Goal: Book appointment/travel/reservation

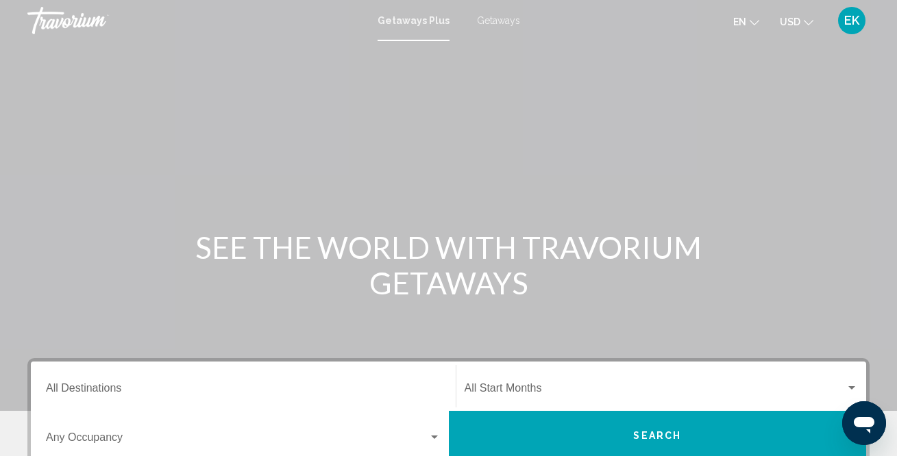
click at [113, 387] on input "Destination All Destinations" at bounding box center [243, 391] width 395 height 12
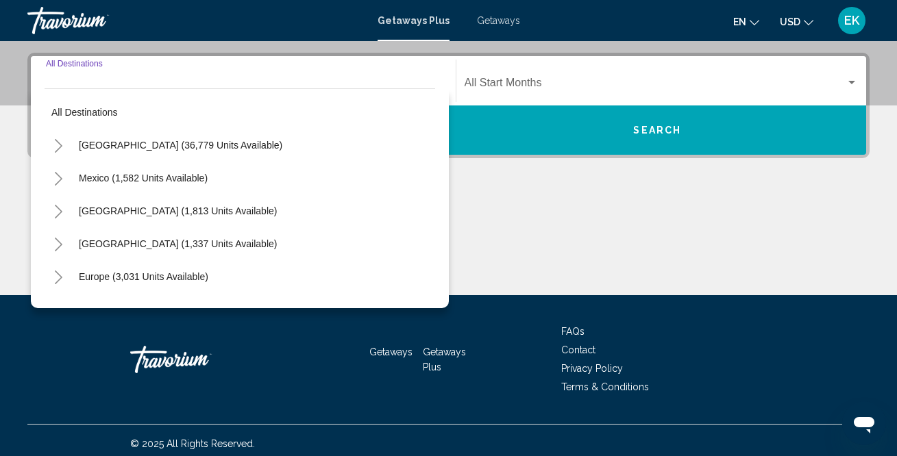
scroll to position [313, 0]
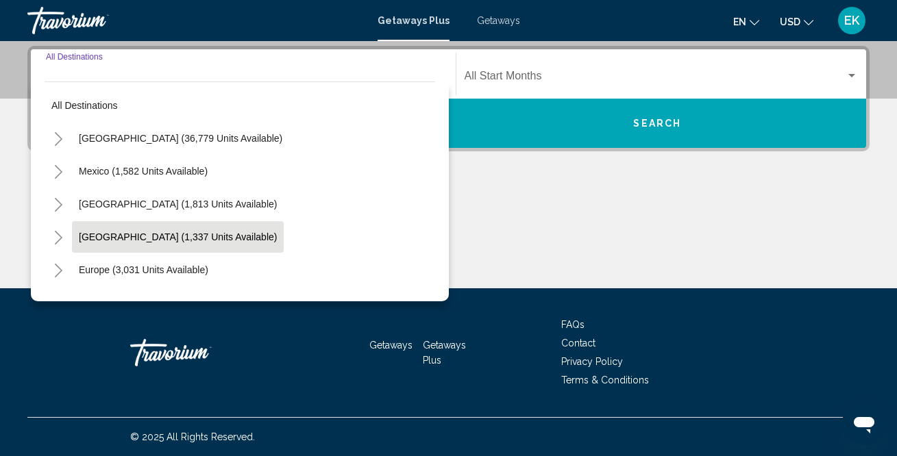
click at [154, 229] on button "[GEOGRAPHIC_DATA] (1,337 units available)" at bounding box center [178, 237] width 212 height 32
type input "**********"
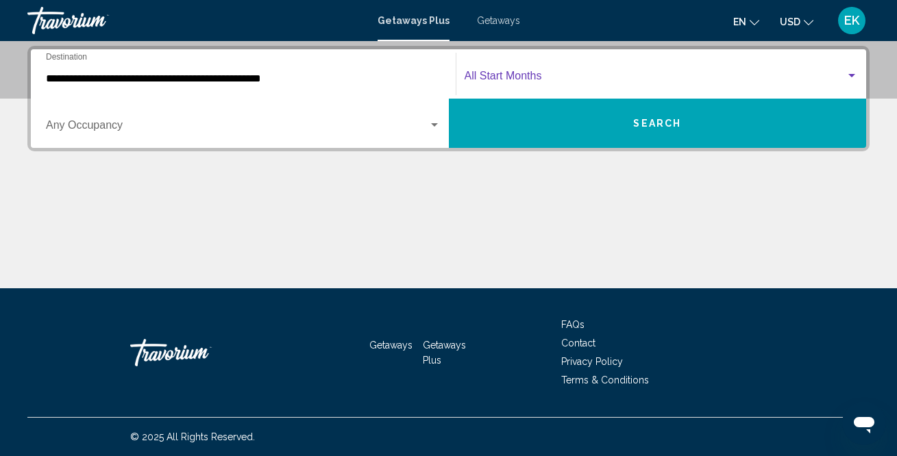
click at [846, 71] on div "Search widget" at bounding box center [852, 76] width 12 height 11
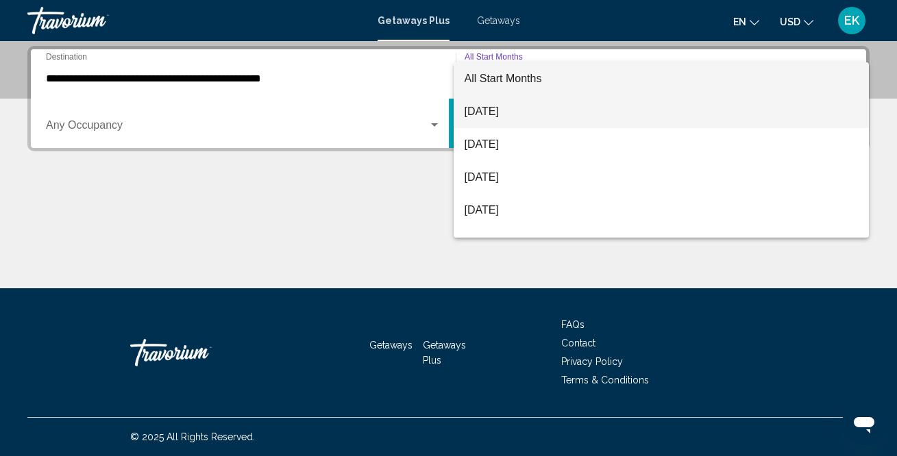
click at [741, 104] on span "[DATE]" at bounding box center [662, 111] width 394 height 33
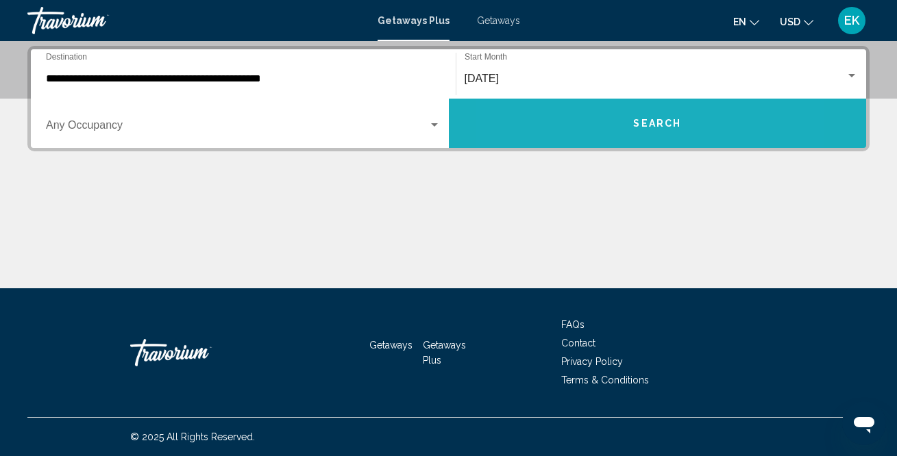
click at [585, 133] on button "Search" at bounding box center [658, 123] width 418 height 49
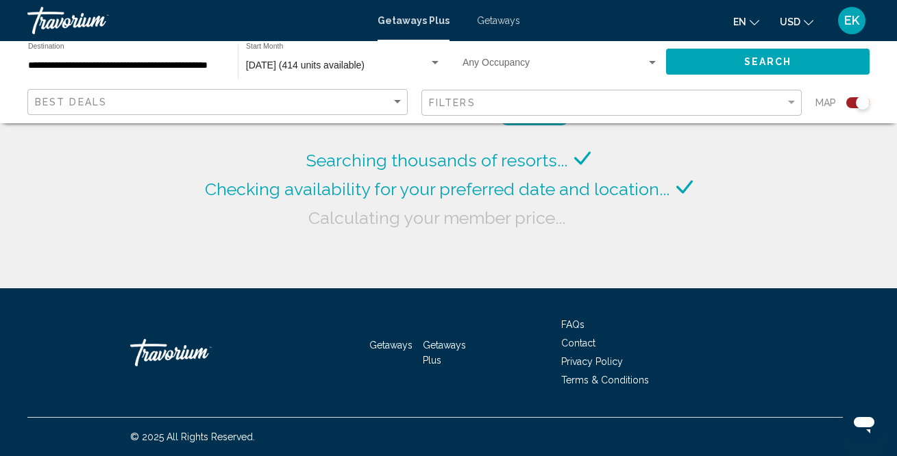
click at [205, 62] on input "**********" at bounding box center [126, 65] width 196 height 11
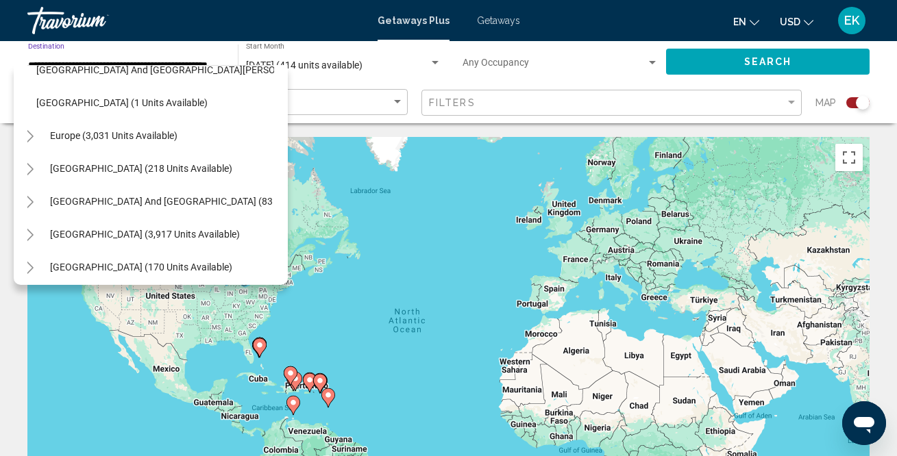
scroll to position [384, 12]
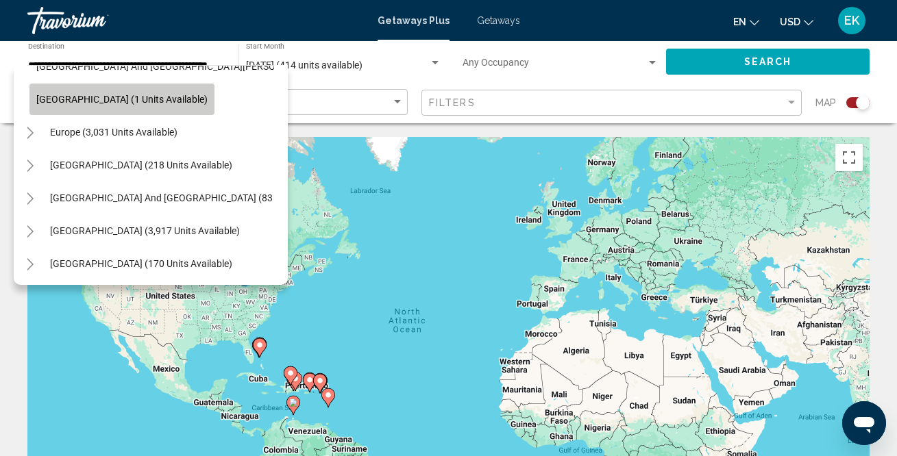
click at [126, 103] on span "[GEOGRAPHIC_DATA] (1 units available)" at bounding box center [121, 99] width 171 height 11
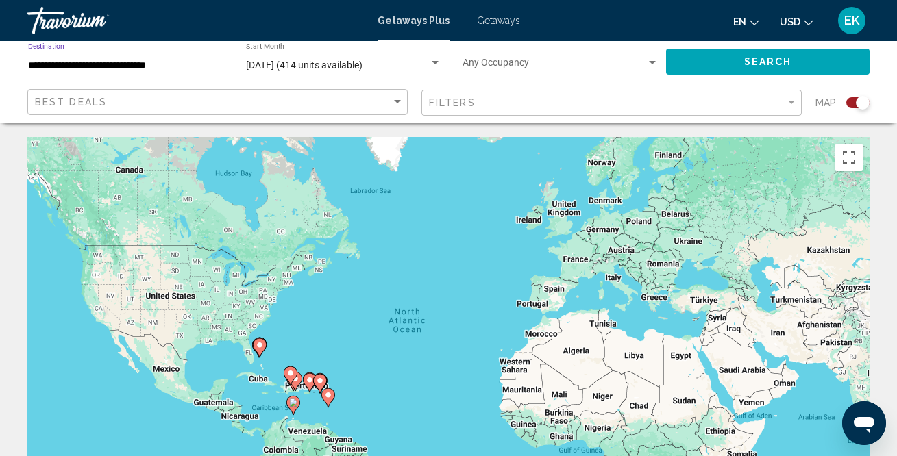
click at [775, 59] on span "Search" at bounding box center [768, 62] width 48 height 11
click at [733, 64] on button "Search" at bounding box center [768, 61] width 204 height 25
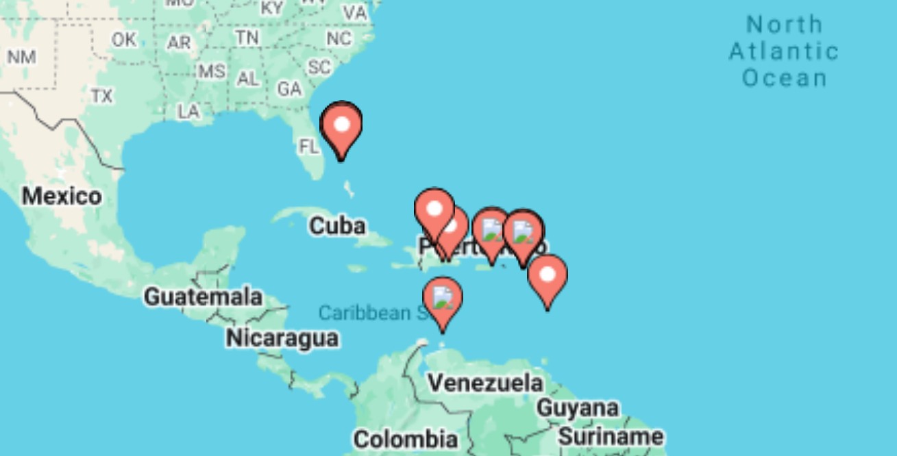
click at [261, 349] on image "Main content" at bounding box center [260, 345] width 8 height 8
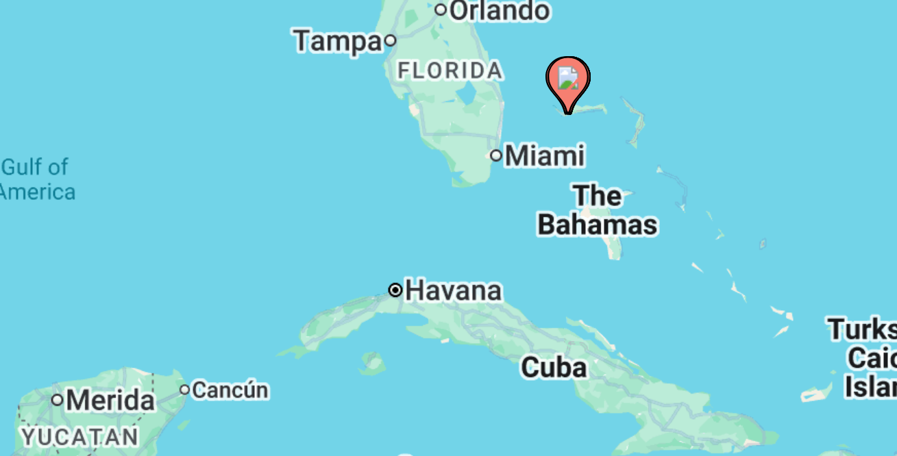
click at [451, 328] on image "Main content" at bounding box center [449, 330] width 8 height 8
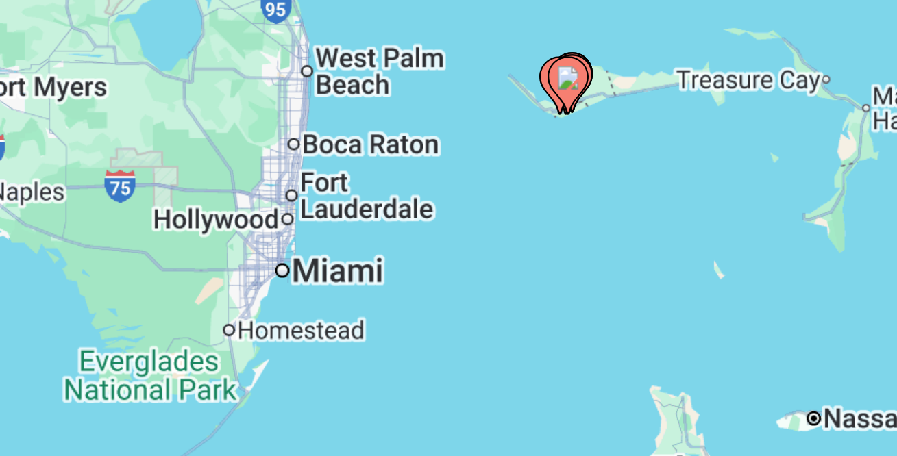
click at [451, 328] on image "Main content" at bounding box center [449, 330] width 8 height 8
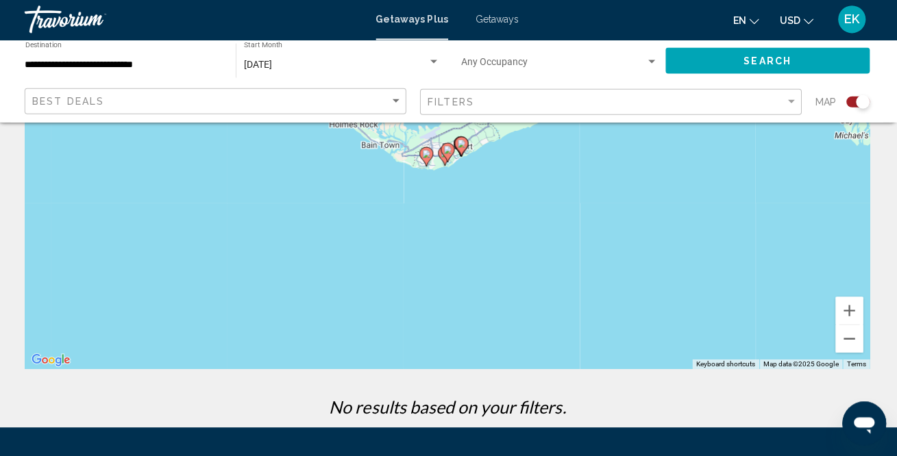
scroll to position [180, 0]
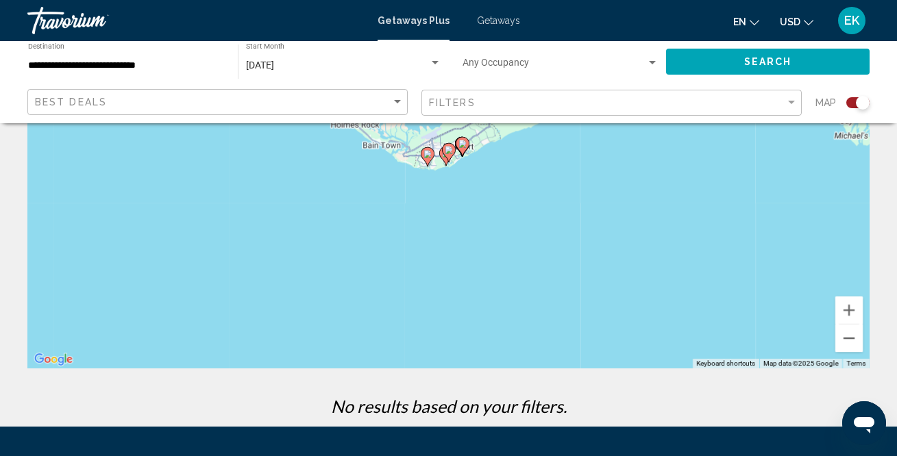
click at [186, 72] on div "**********" at bounding box center [126, 62] width 196 height 38
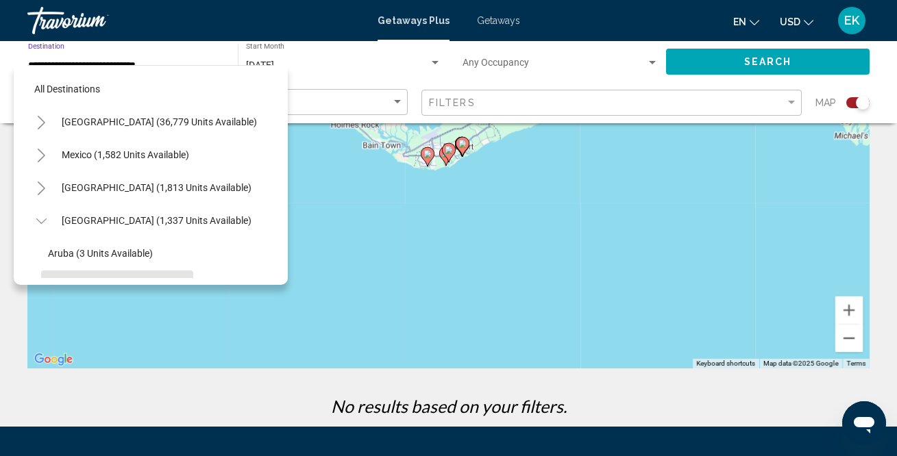
scroll to position [114, 0]
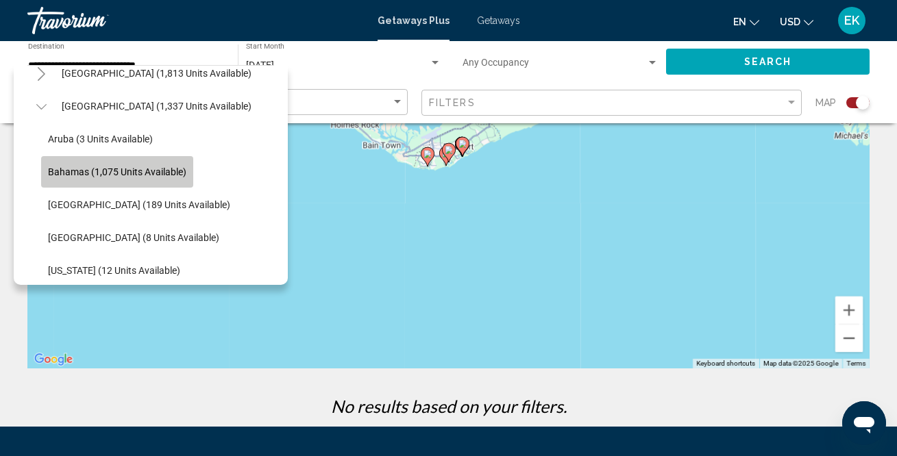
click at [137, 170] on span "Bahamas (1,075 units available)" at bounding box center [117, 172] width 138 height 11
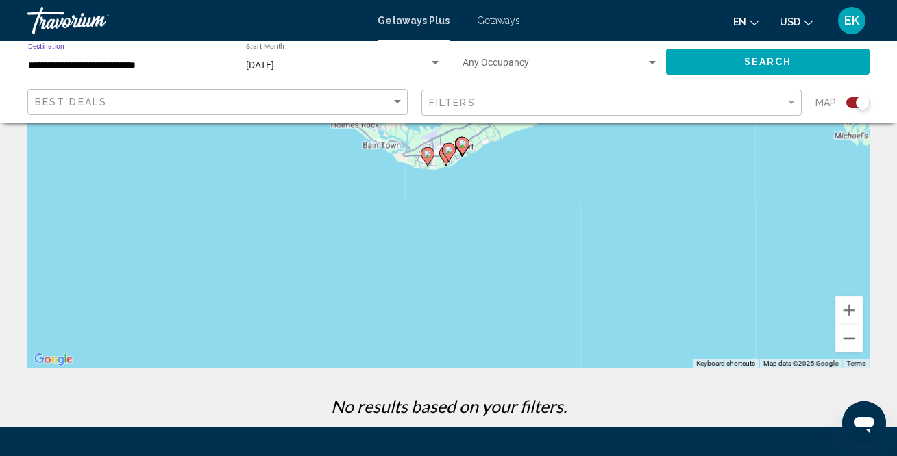
click at [735, 67] on button "Search" at bounding box center [768, 61] width 204 height 25
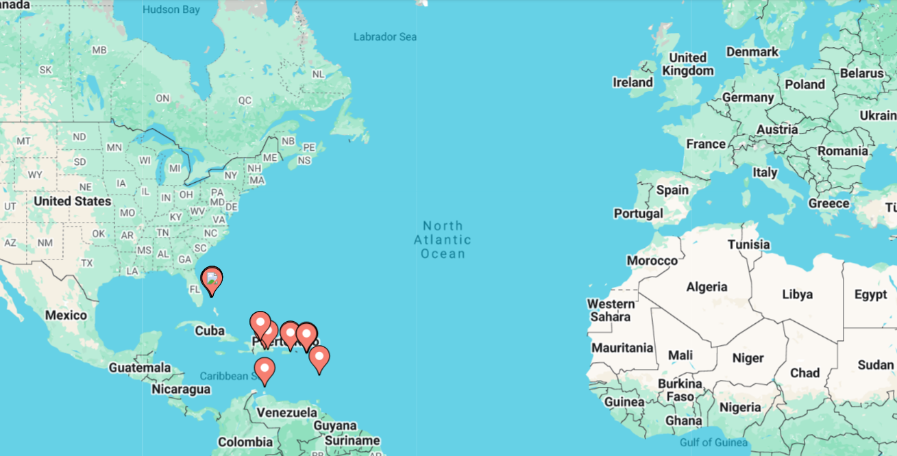
scroll to position [42, 0]
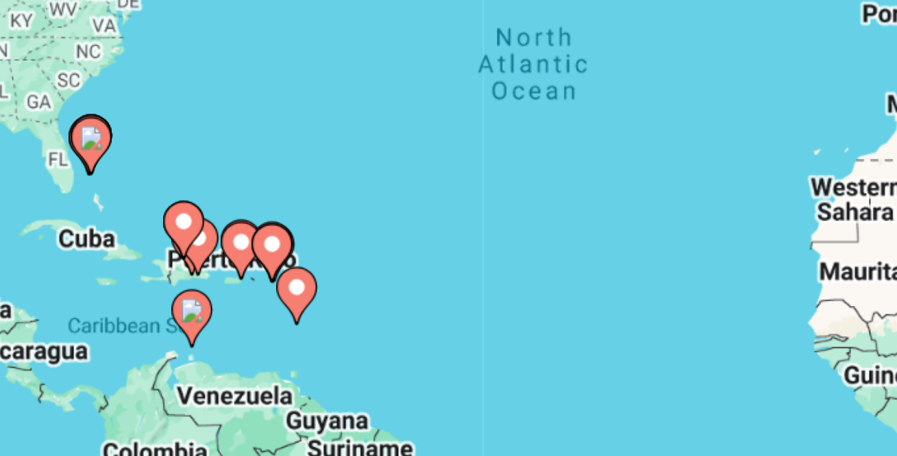
click at [339, 376] on div "To activate drag with keyboard, press Alt + Enter. Once in keyboard drag state,…" at bounding box center [448, 300] width 842 height 411
click at [302, 350] on div "To activate drag with keyboard, press Alt + Enter. Once in keyboard drag state,…" at bounding box center [448, 300] width 842 height 411
click at [303, 350] on gmp-advanced-marker "Main content" at bounding box center [310, 341] width 14 height 21
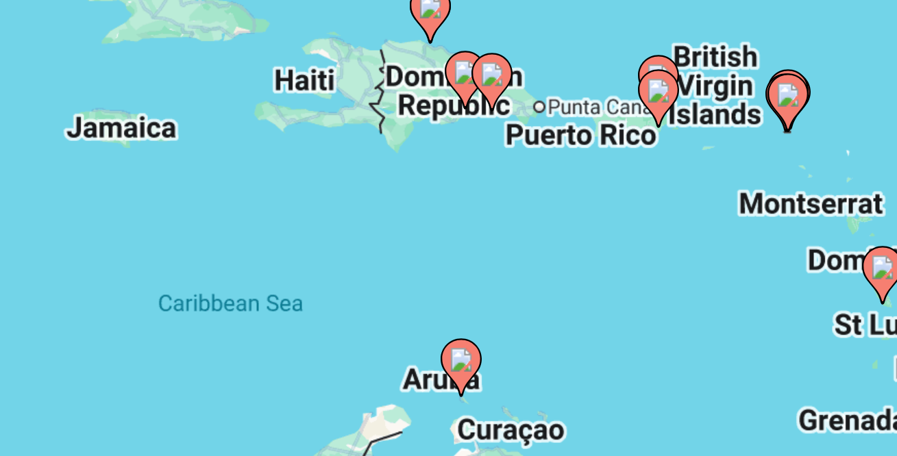
click at [466, 275] on div "To navigate, press the arrow keys. To activate drag with keyboard, press Alt + …" at bounding box center [448, 300] width 842 height 411
click at [453, 279] on icon "Main content" at bounding box center [448, 286] width 12 height 18
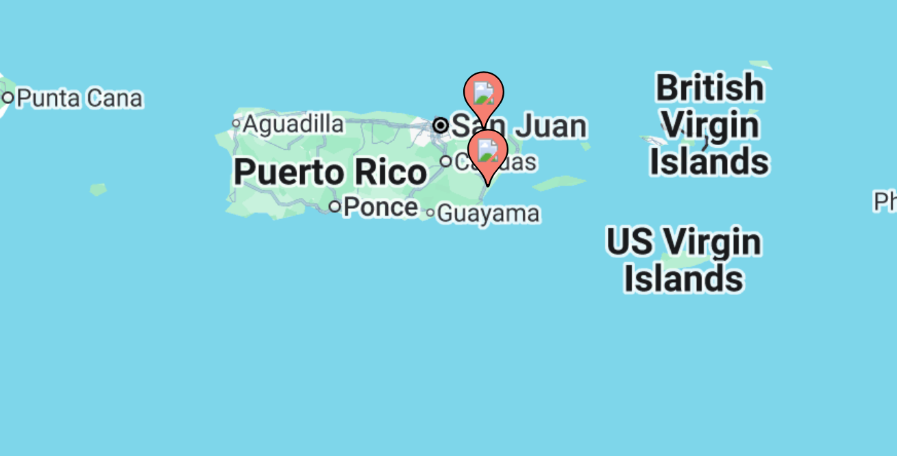
drag, startPoint x: 463, startPoint y: 310, endPoint x: 393, endPoint y: 310, distance: 69.9
click at [393, 310] on div "To activate drag with keyboard, press Alt + Enter. Once in keyboard drag state,…" at bounding box center [448, 300] width 842 height 411
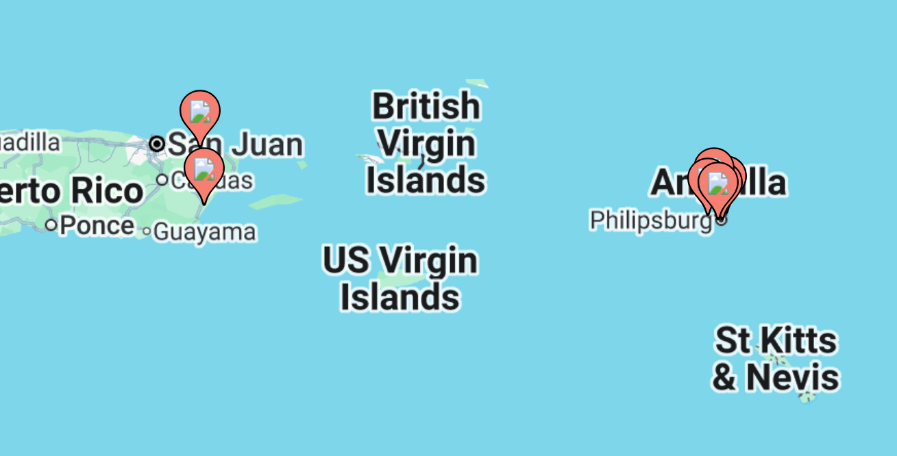
drag, startPoint x: 441, startPoint y: 324, endPoint x: 356, endPoint y: 331, distance: 85.3
click at [356, 332] on div "To activate drag with keyboard, press Alt + Enter. Once in keyboard drag state,…" at bounding box center [448, 300] width 842 height 411
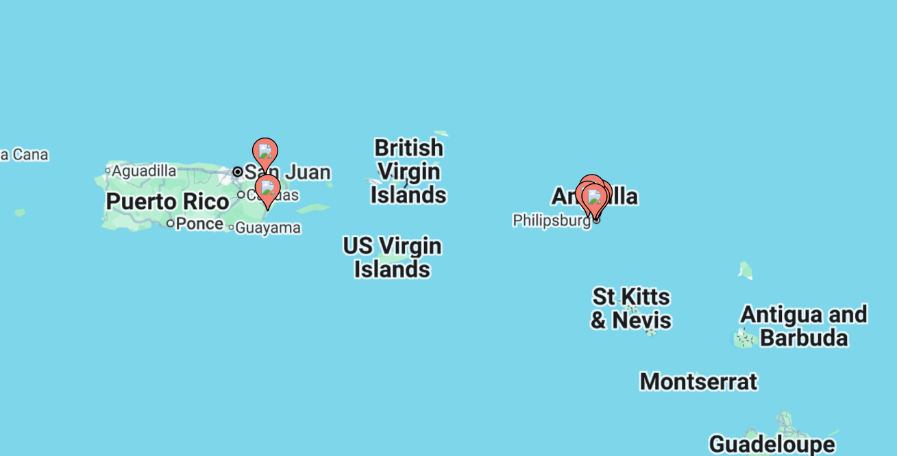
click at [355, 355] on div "To activate drag with keyboard, press Alt + Enter. Once in keyboard drag state,…" at bounding box center [448, 300] width 842 height 411
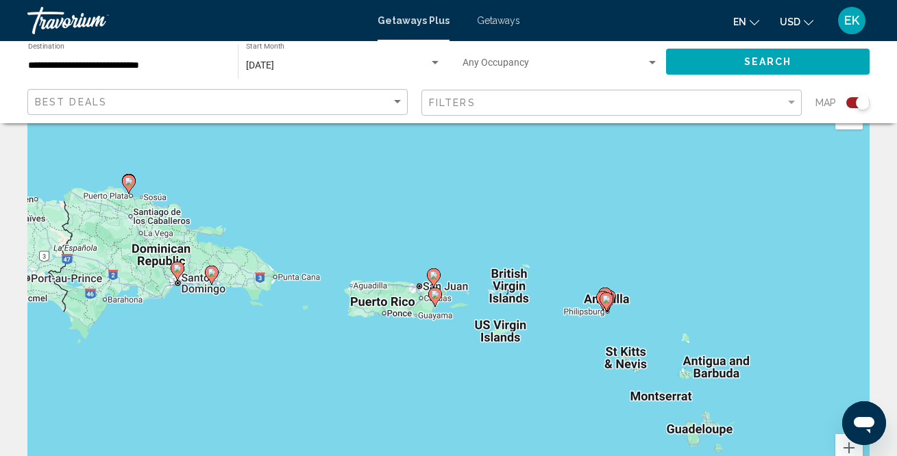
drag, startPoint x: 355, startPoint y: 355, endPoint x: 480, endPoint y: 241, distance: 169.3
click at [511, 245] on div "To activate drag with keyboard, press Alt + Enter. Once in keyboard drag state,…" at bounding box center [448, 300] width 842 height 411
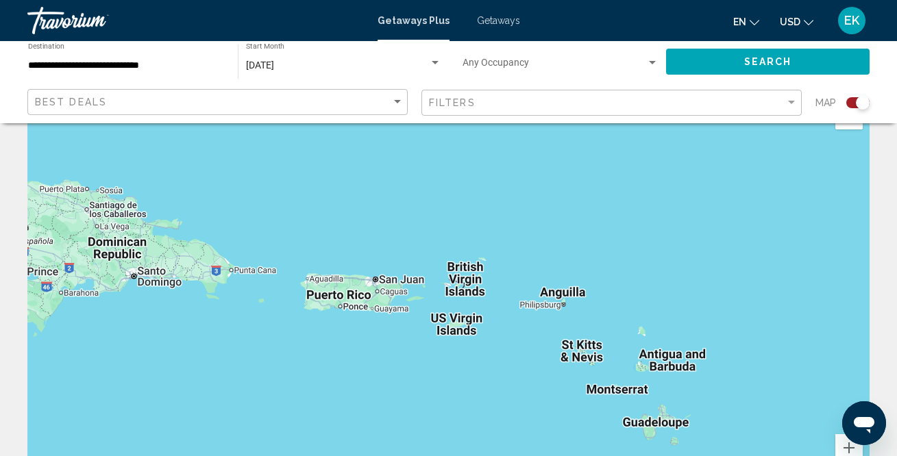
click at [156, 74] on div "**********" at bounding box center [126, 62] width 196 height 38
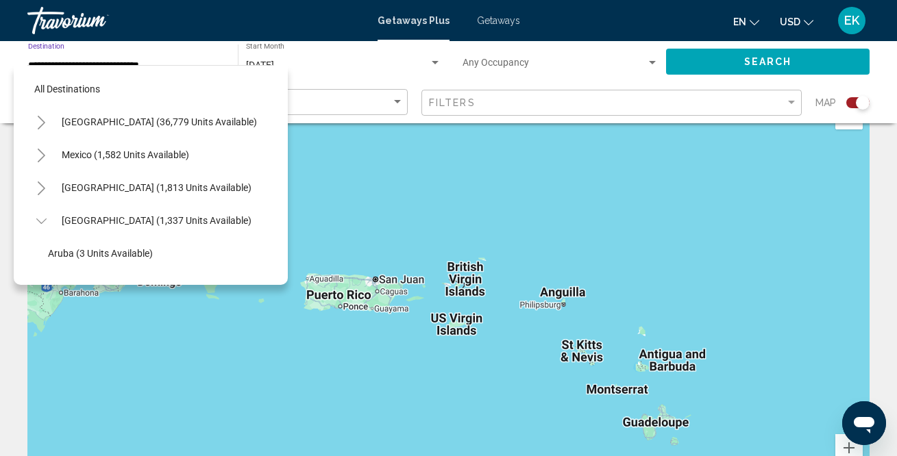
scroll to position [213, 0]
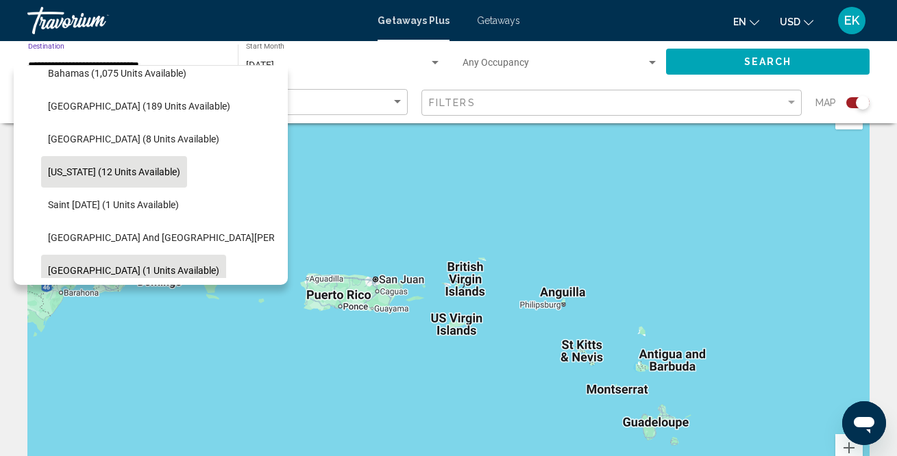
click at [115, 261] on button "[GEOGRAPHIC_DATA] (1 units available)" at bounding box center [133, 271] width 185 height 32
type input "**********"
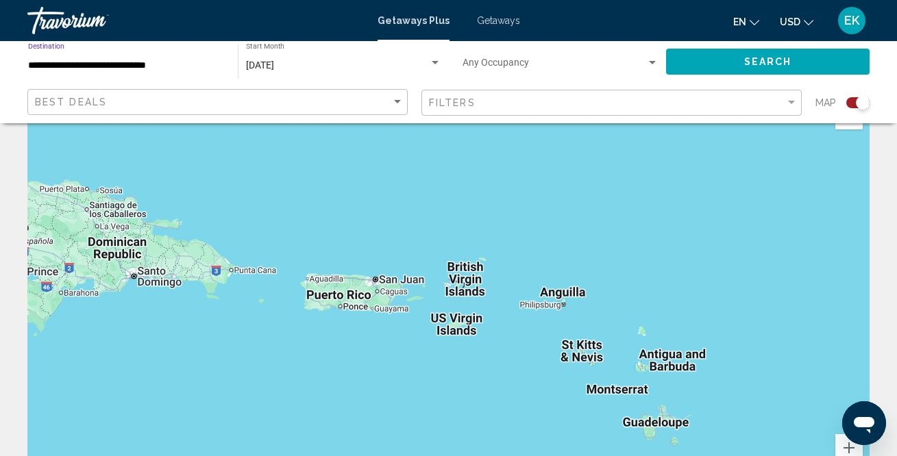
click at [703, 66] on button "Search" at bounding box center [768, 61] width 204 height 25
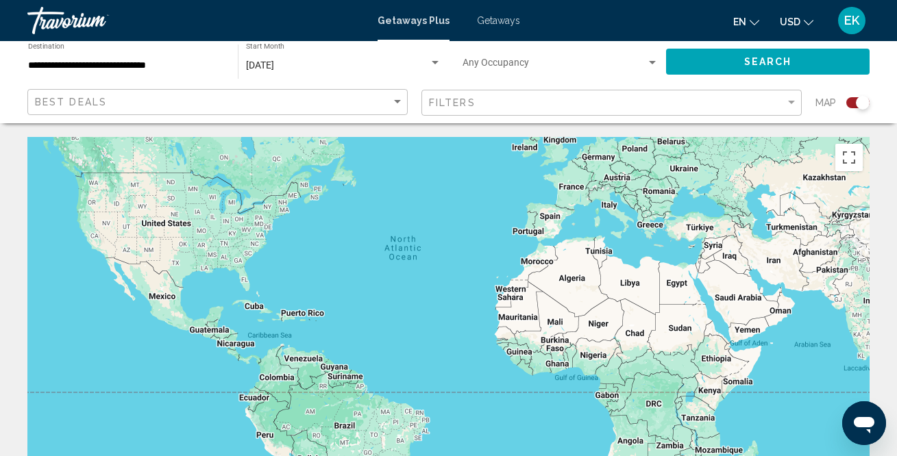
drag, startPoint x: 320, startPoint y: 271, endPoint x: 324, endPoint y: 171, distance: 100.1
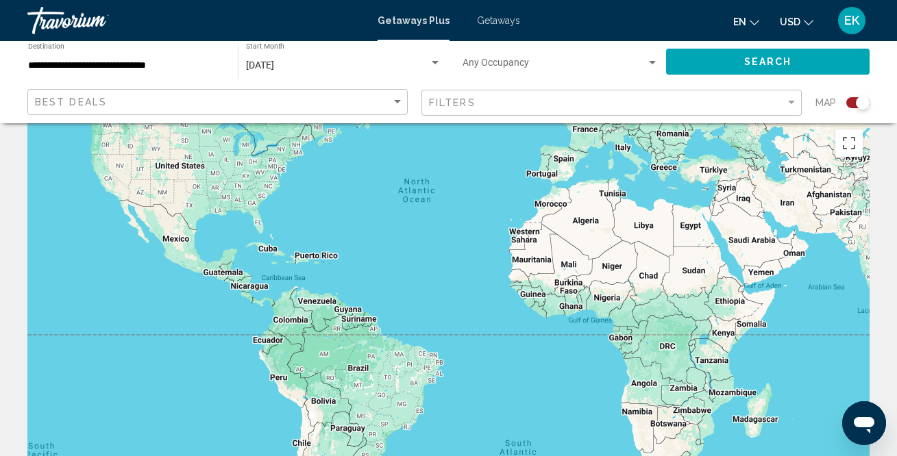
scroll to position [15, 0]
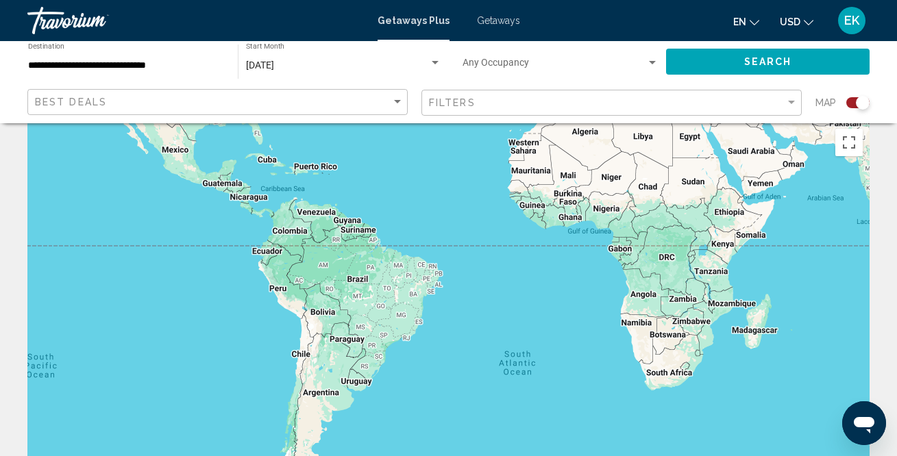
drag, startPoint x: 354, startPoint y: 267, endPoint x: 354, endPoint y: 176, distance: 90.5
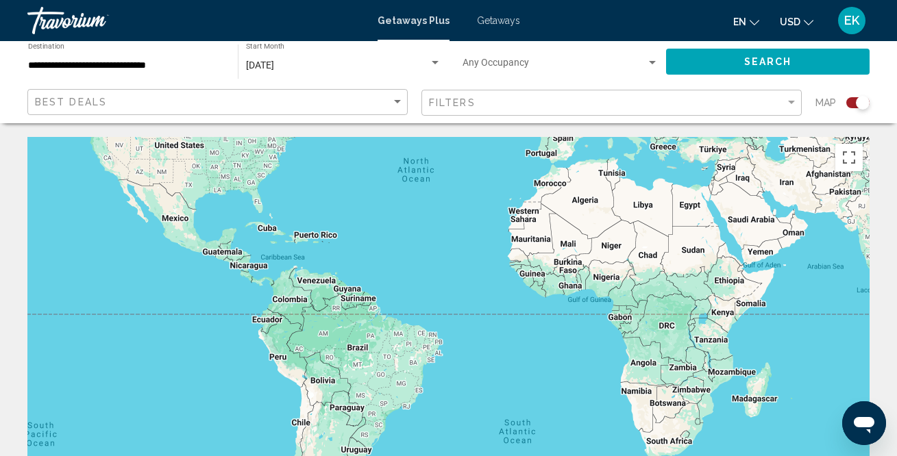
drag, startPoint x: 354, startPoint y: 176, endPoint x: 365, endPoint y: 281, distance: 105.4
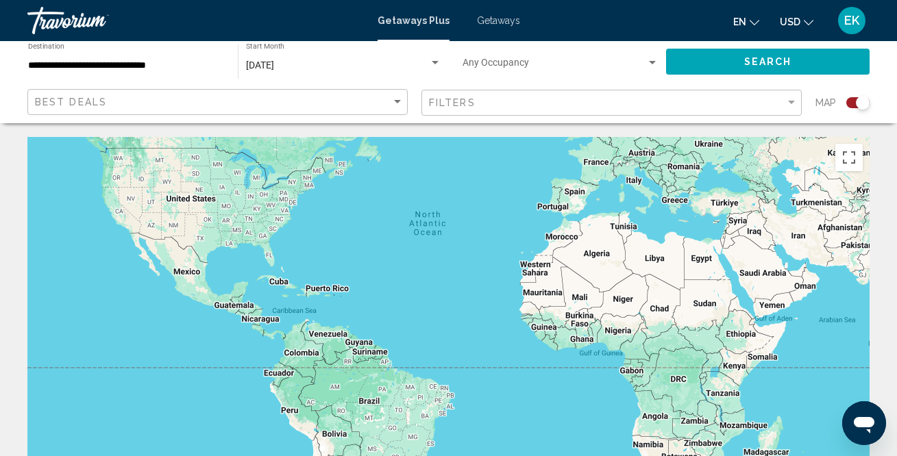
scroll to position [1, 0]
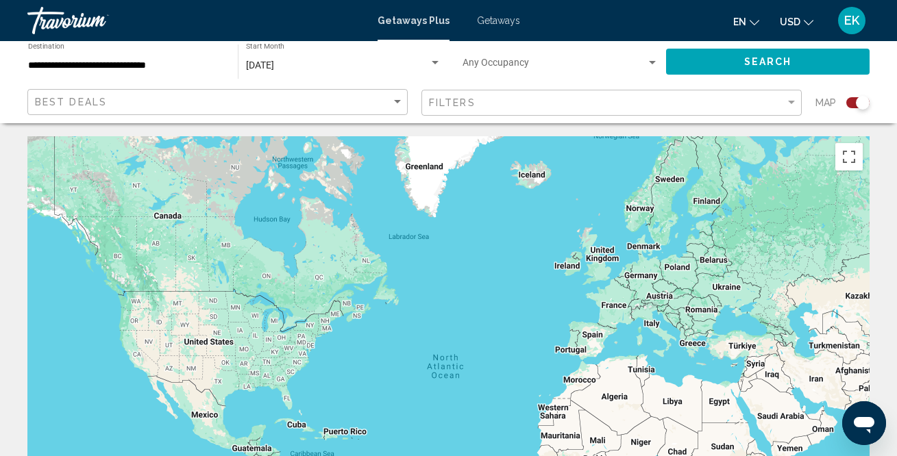
drag, startPoint x: 365, startPoint y: 281, endPoint x: 383, endPoint y: 422, distance: 142.4
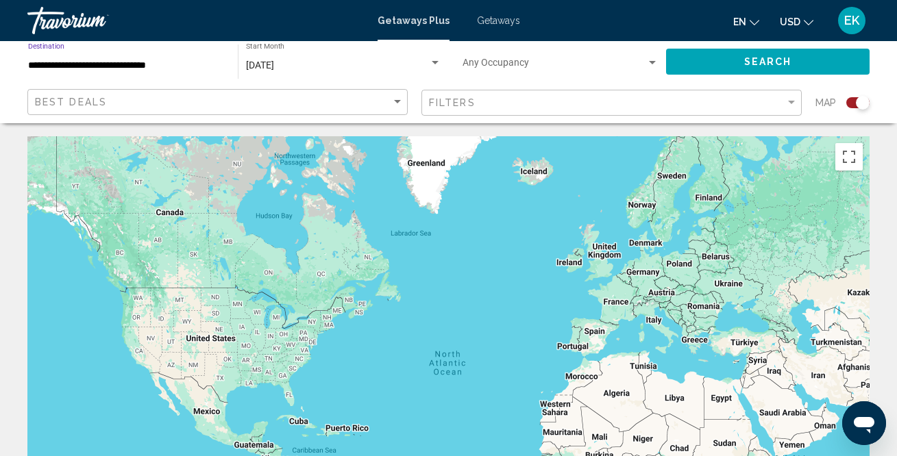
click at [158, 63] on input "**********" at bounding box center [126, 65] width 196 height 11
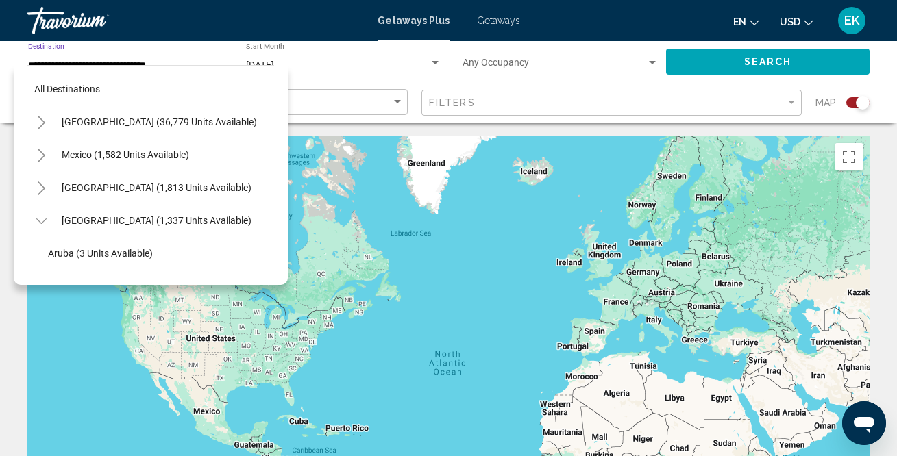
scroll to position [312, 0]
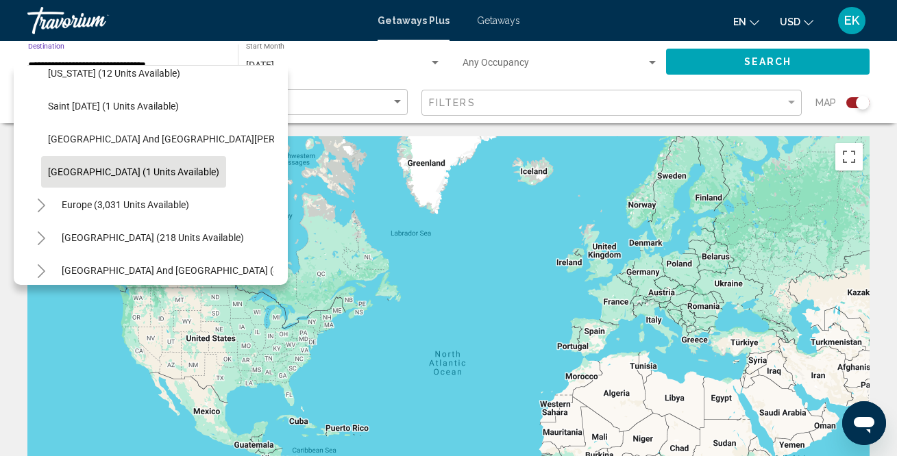
click at [94, 172] on span "[GEOGRAPHIC_DATA] (1 units available)" at bounding box center [133, 172] width 171 height 11
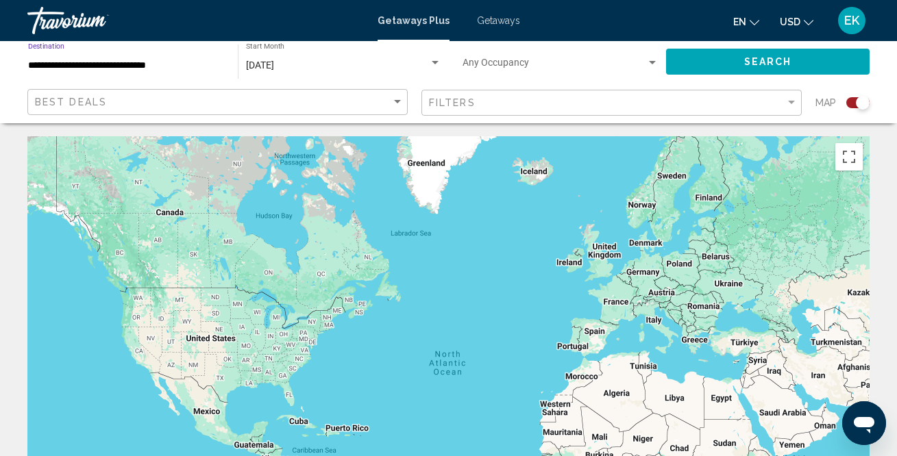
click at [681, 62] on button "Search" at bounding box center [768, 61] width 204 height 25
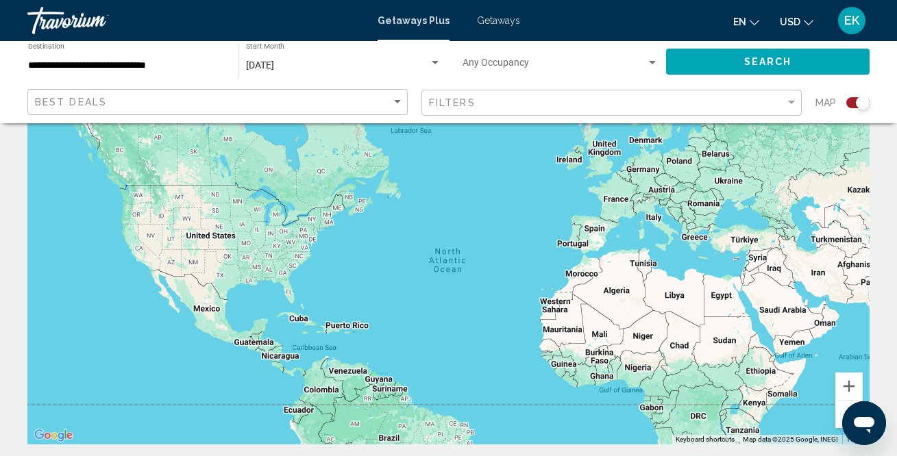
scroll to position [0, 0]
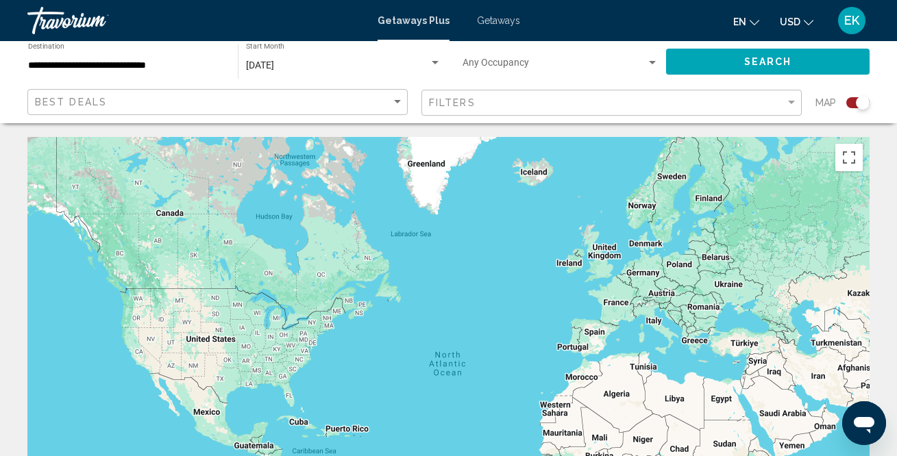
click at [380, 64] on div "[DATE]" at bounding box center [337, 65] width 183 height 11
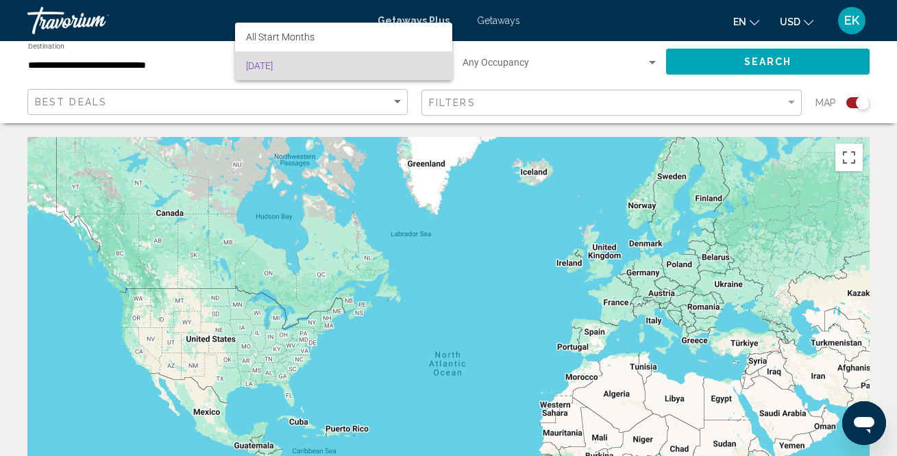
click at [494, 15] on div at bounding box center [448, 228] width 897 height 456
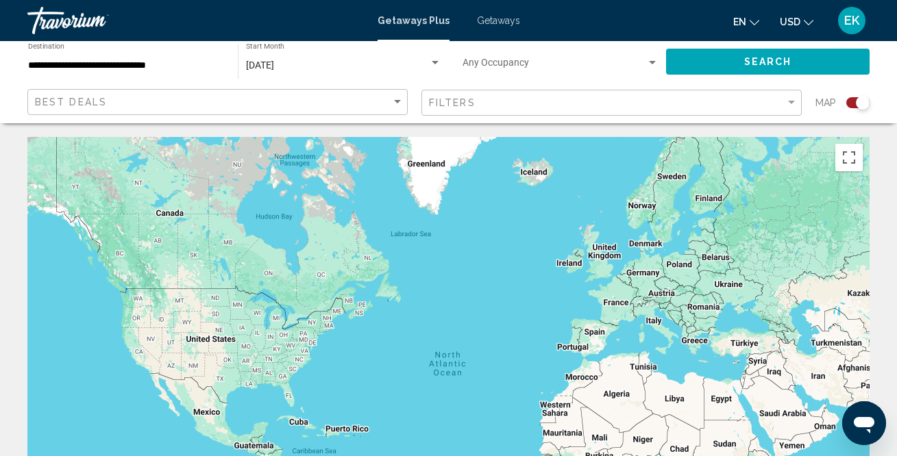
click at [491, 21] on span "Getaways" at bounding box center [498, 20] width 43 height 11
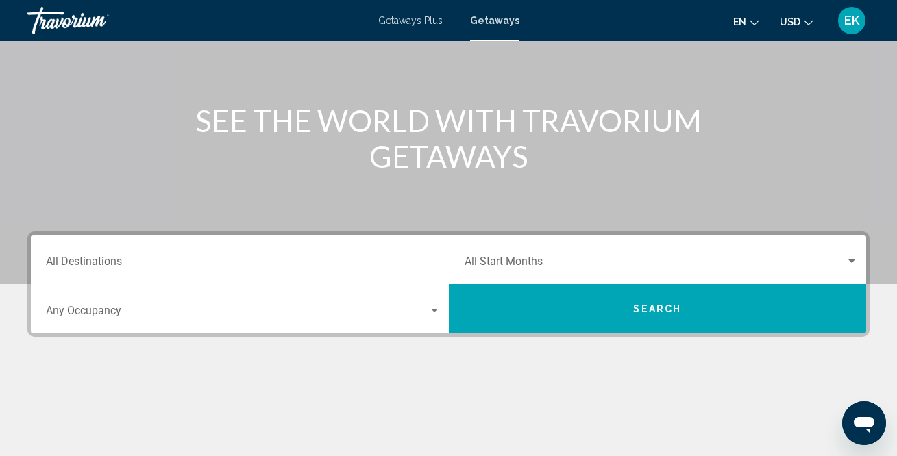
scroll to position [130, 0]
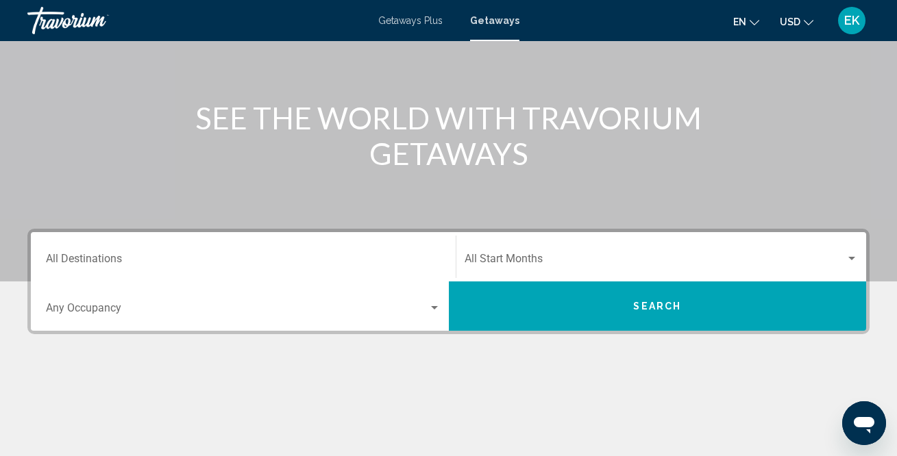
click at [119, 249] on div "Destination All Destinations" at bounding box center [243, 257] width 395 height 43
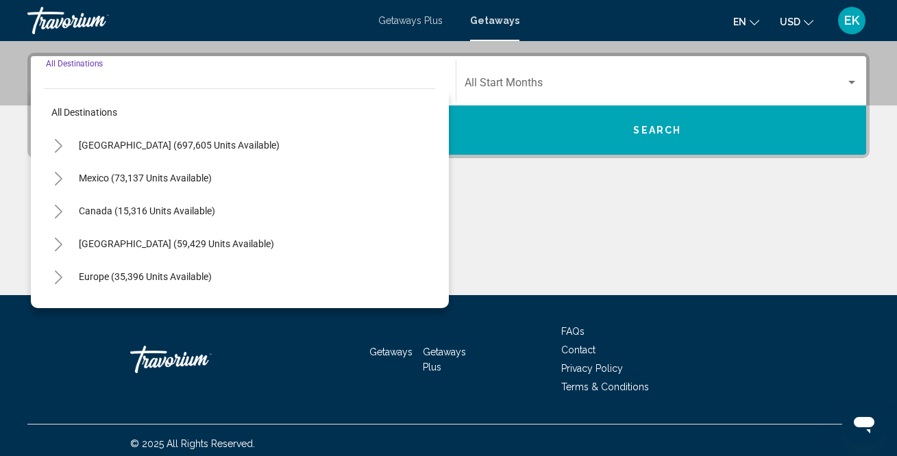
scroll to position [313, 0]
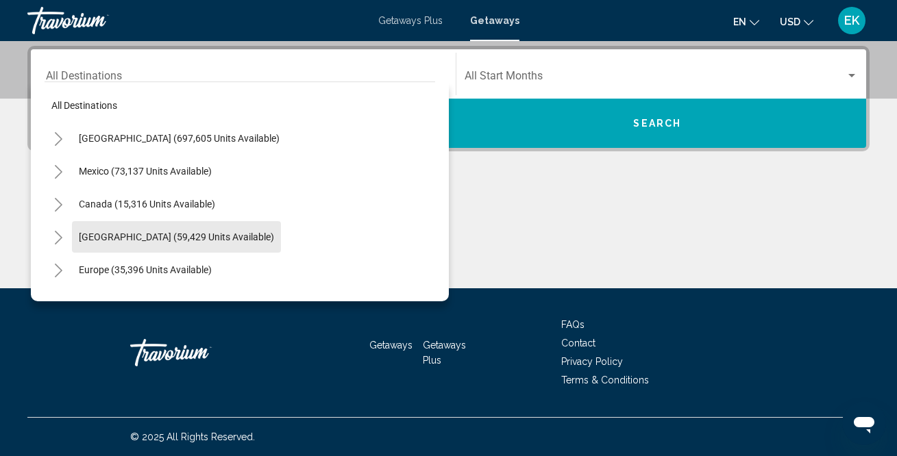
click at [119, 249] on button "[GEOGRAPHIC_DATA] (59,429 units available)" at bounding box center [176, 237] width 209 height 32
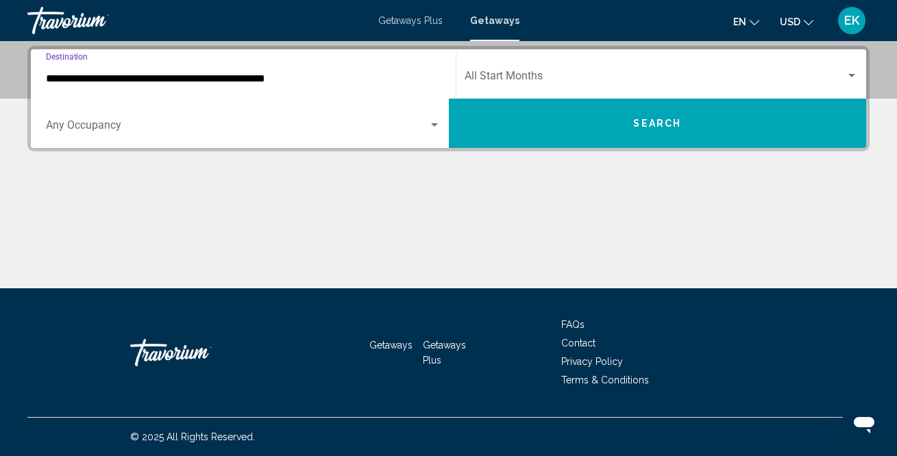
click at [143, 76] on input "**********" at bounding box center [243, 79] width 395 height 12
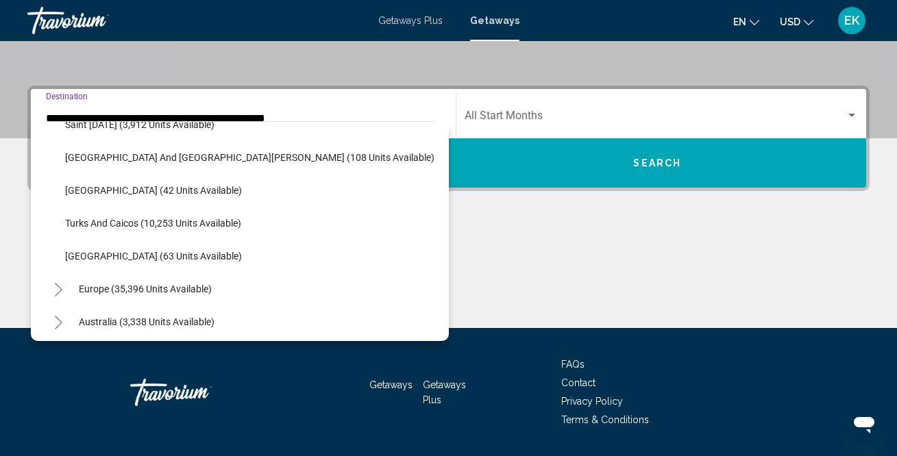
scroll to position [483, 0]
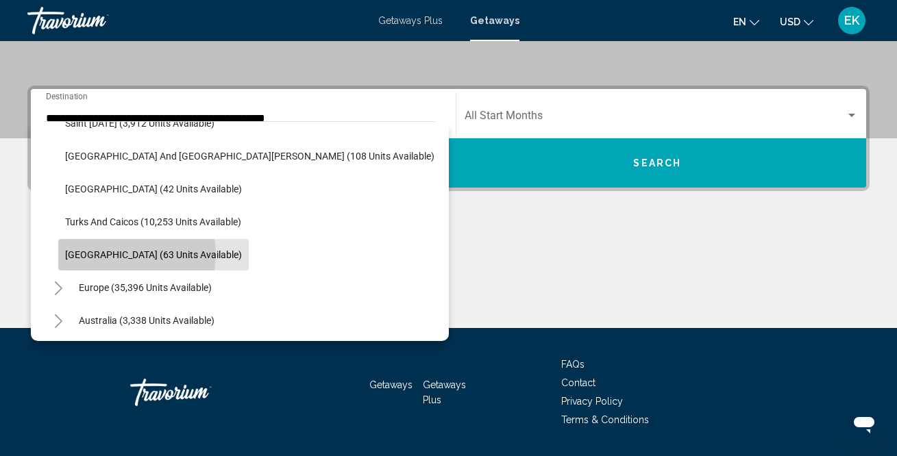
click at [115, 255] on span "[GEOGRAPHIC_DATA] (63 units available)" at bounding box center [153, 254] width 177 height 11
type input "**********"
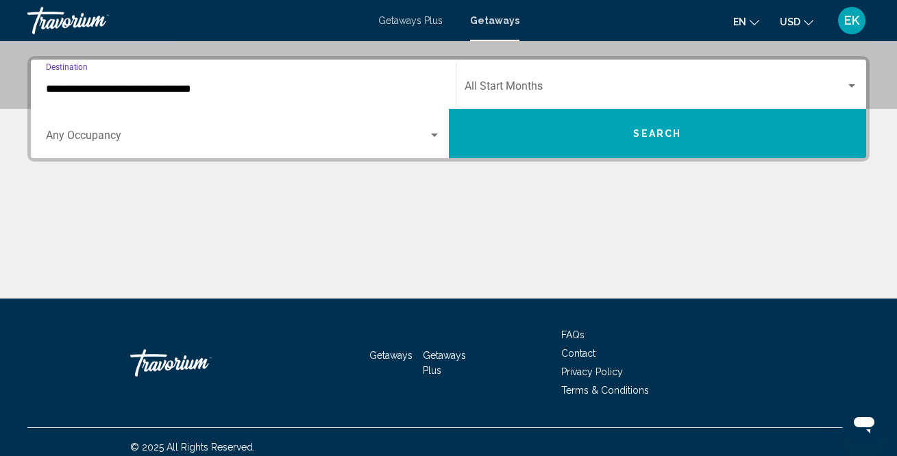
scroll to position [313, 0]
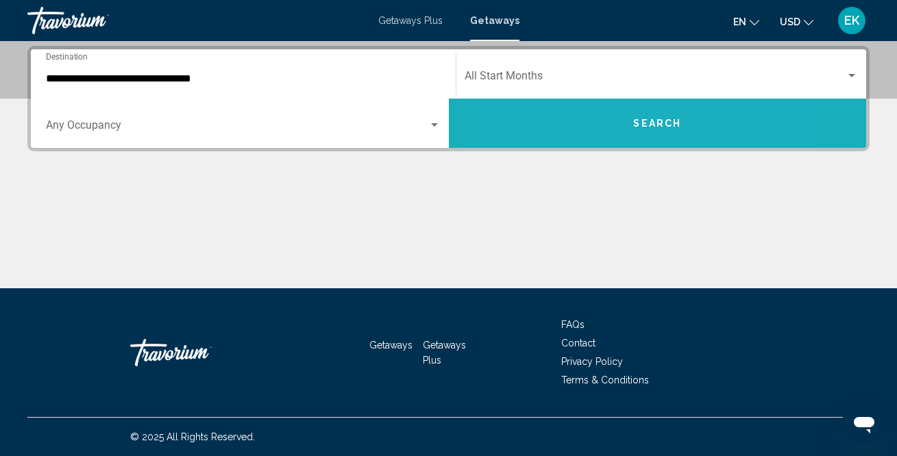
click at [580, 127] on button "Search" at bounding box center [658, 123] width 418 height 49
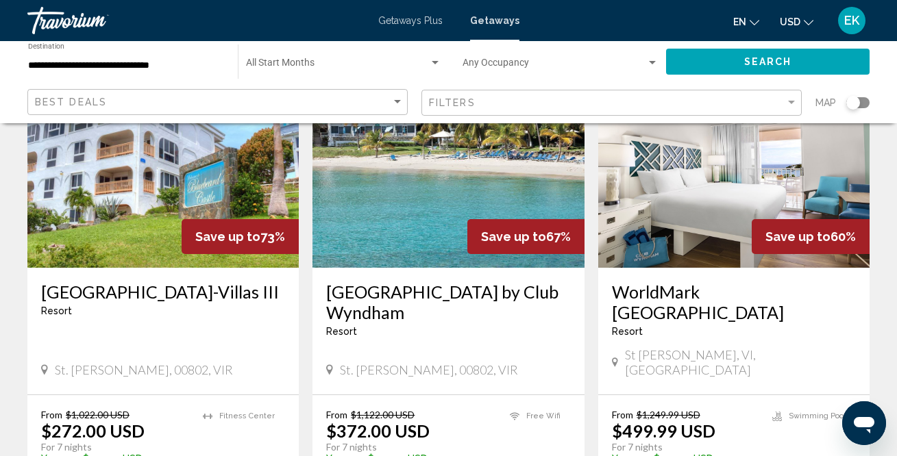
scroll to position [137, 0]
click at [236, 243] on div "Save up to 73%" at bounding box center [240, 236] width 117 height 35
click at [258, 216] on img "Main content" at bounding box center [162, 157] width 271 height 219
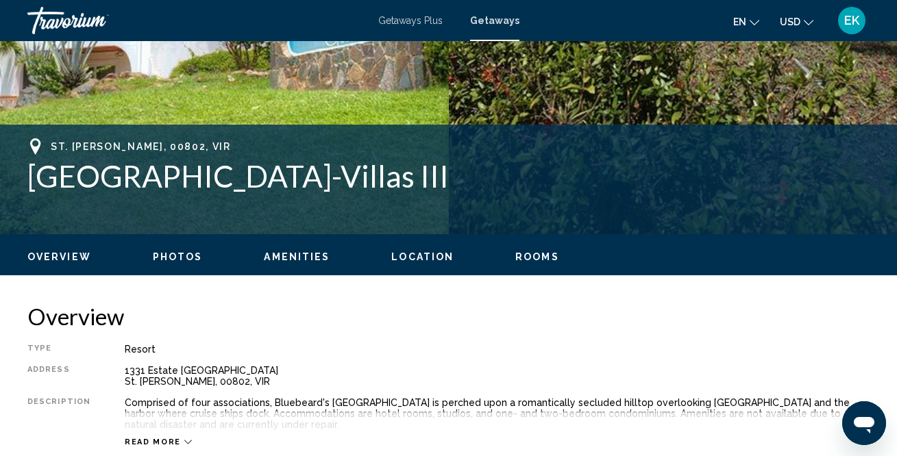
scroll to position [457, 0]
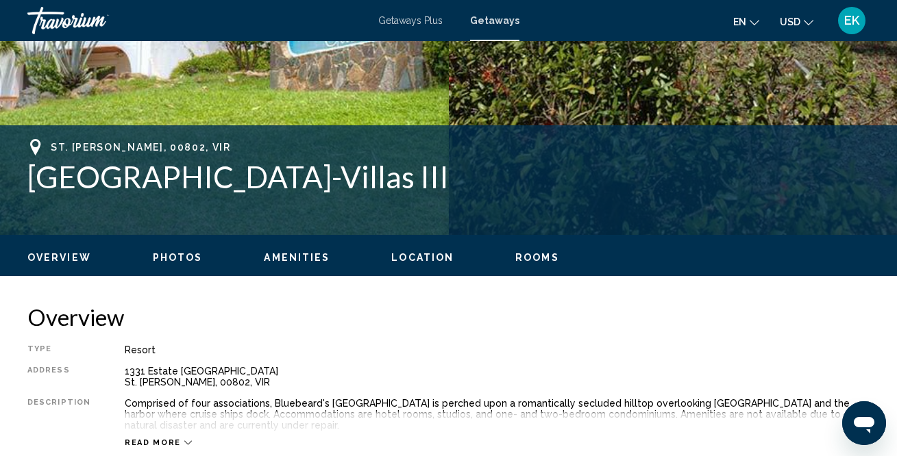
click at [154, 441] on span "Read more" at bounding box center [153, 443] width 56 height 9
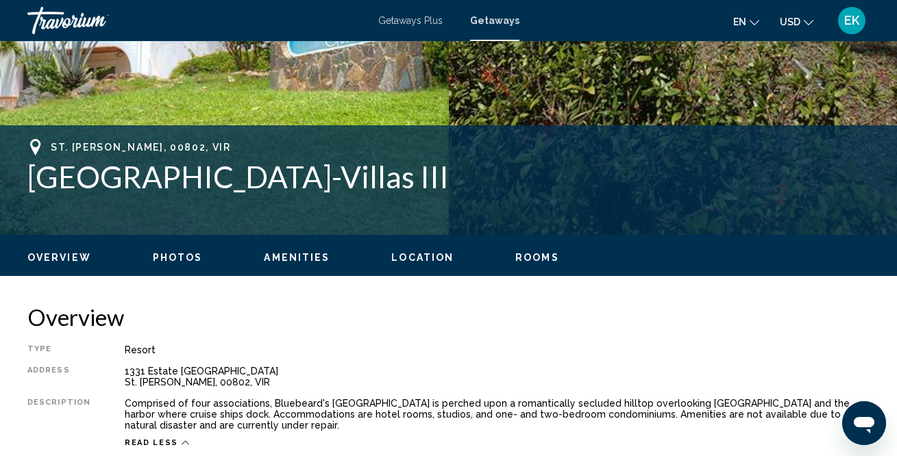
click at [182, 443] on icon "Main content" at bounding box center [186, 443] width 8 height 4
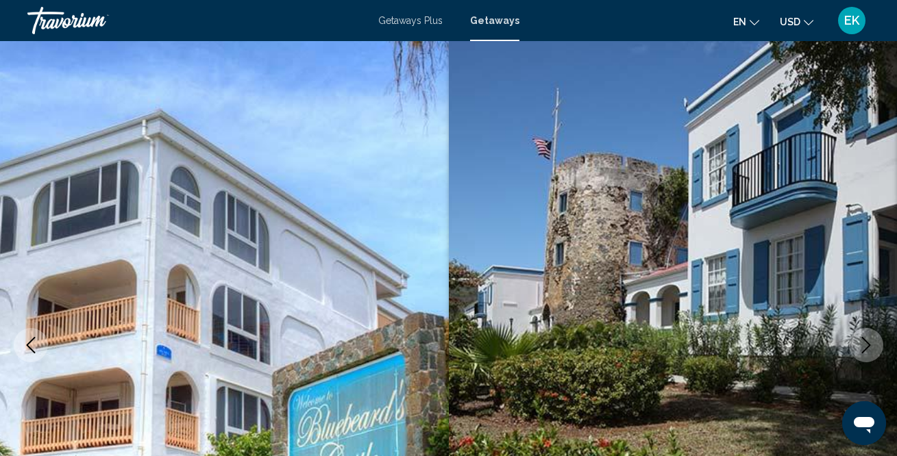
scroll to position [0, 0]
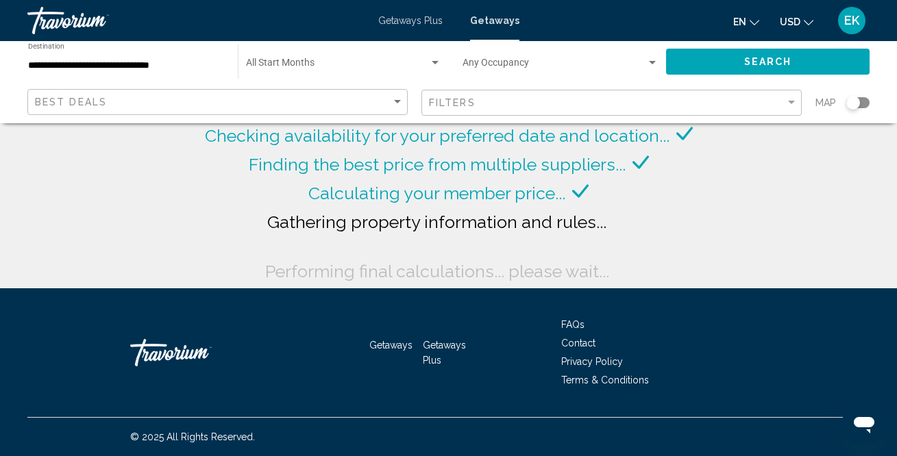
click at [165, 69] on input "**********" at bounding box center [126, 65] width 196 height 11
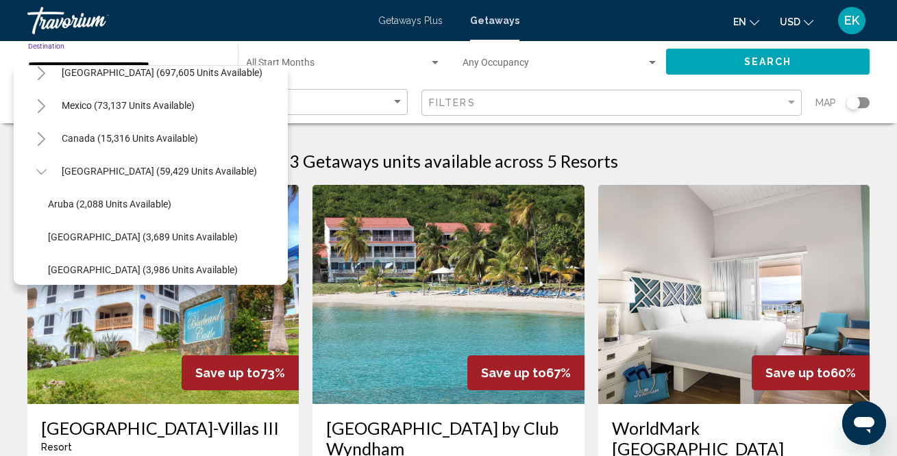
scroll to position [62, 0]
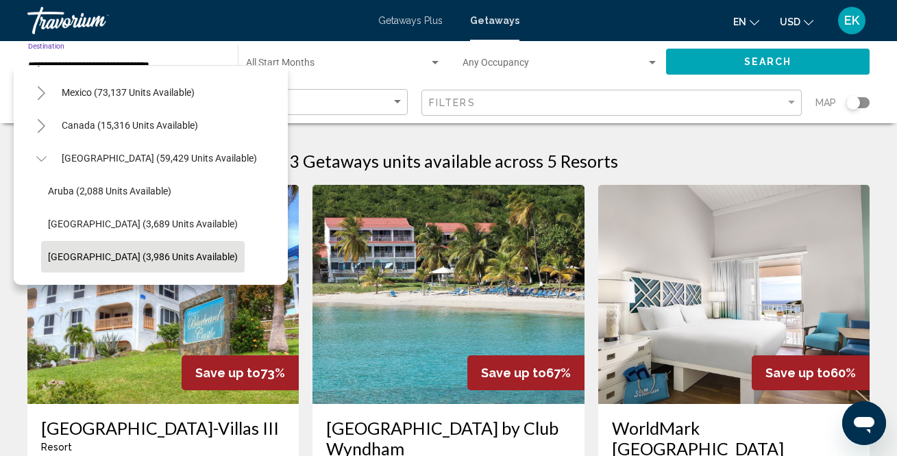
click at [100, 248] on button "[GEOGRAPHIC_DATA] (3,986 units available)" at bounding box center [143, 257] width 204 height 32
type input "**********"
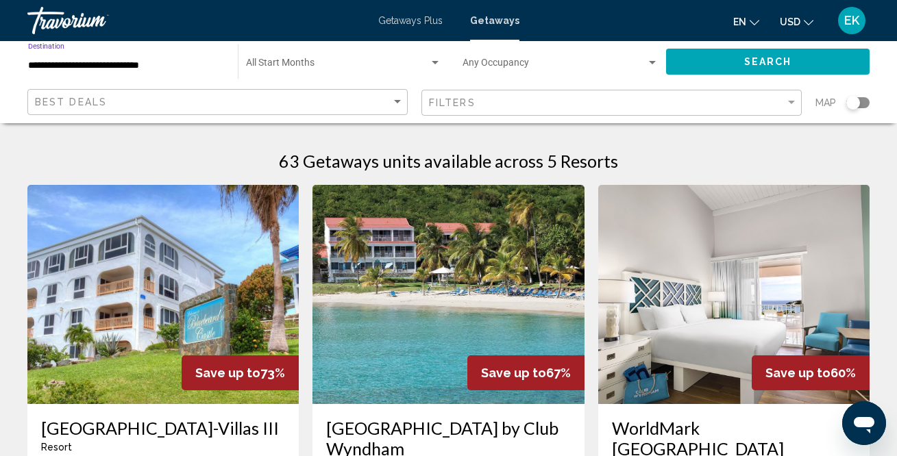
click at [390, 64] on span "Search widget" at bounding box center [337, 65] width 183 height 11
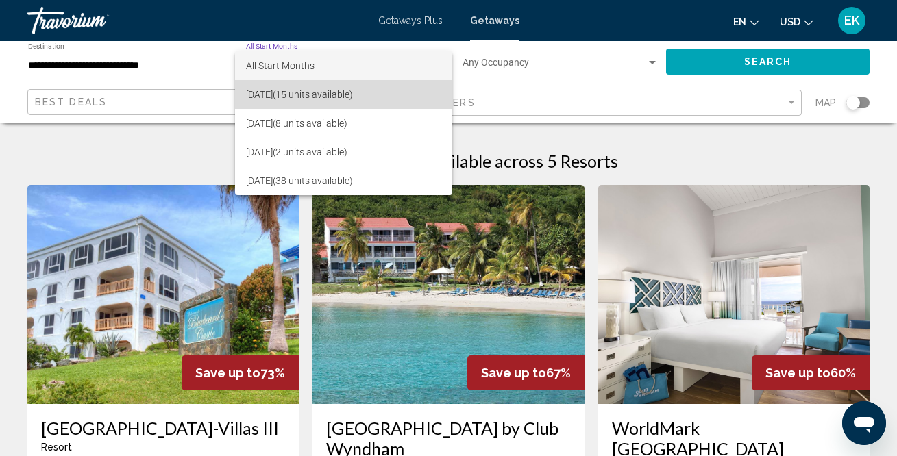
click at [344, 93] on span "[DATE] (15 units available)" at bounding box center [343, 94] width 195 height 29
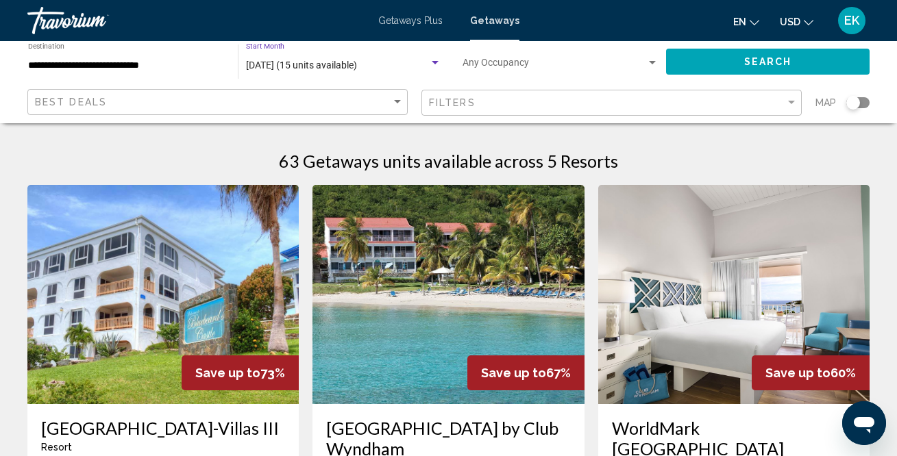
click at [724, 64] on button "Search" at bounding box center [768, 61] width 204 height 25
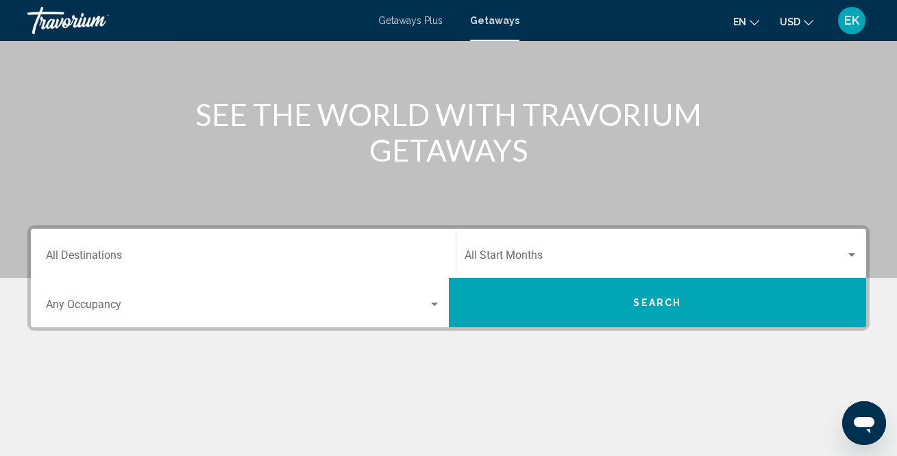
scroll to position [134, 0]
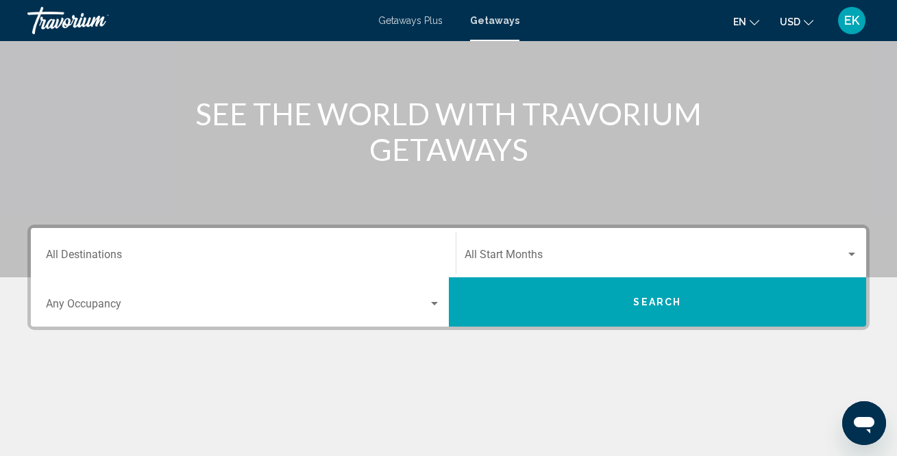
click at [139, 257] on input "Destination All Destinations" at bounding box center [243, 258] width 395 height 12
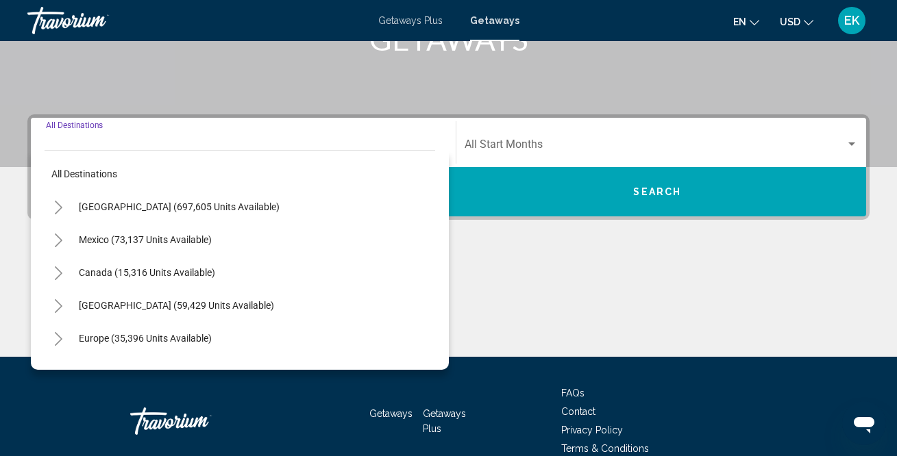
scroll to position [313, 0]
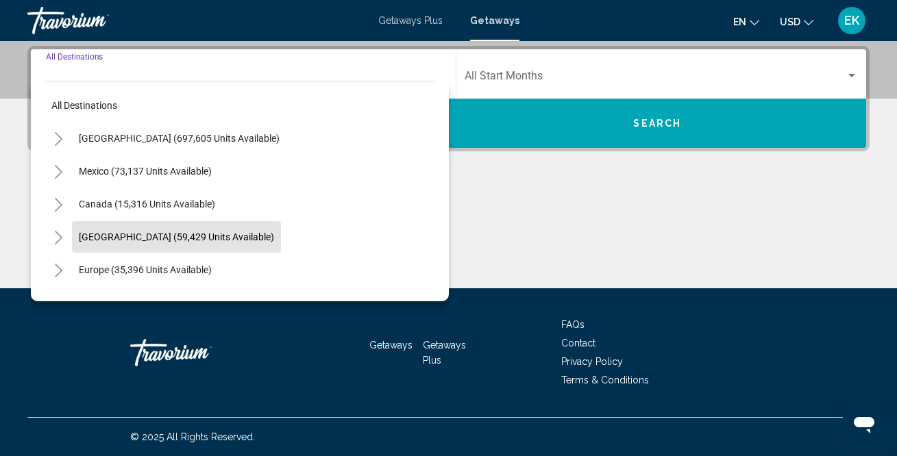
click at [164, 238] on span "[GEOGRAPHIC_DATA] (59,429 units available)" at bounding box center [176, 237] width 195 height 11
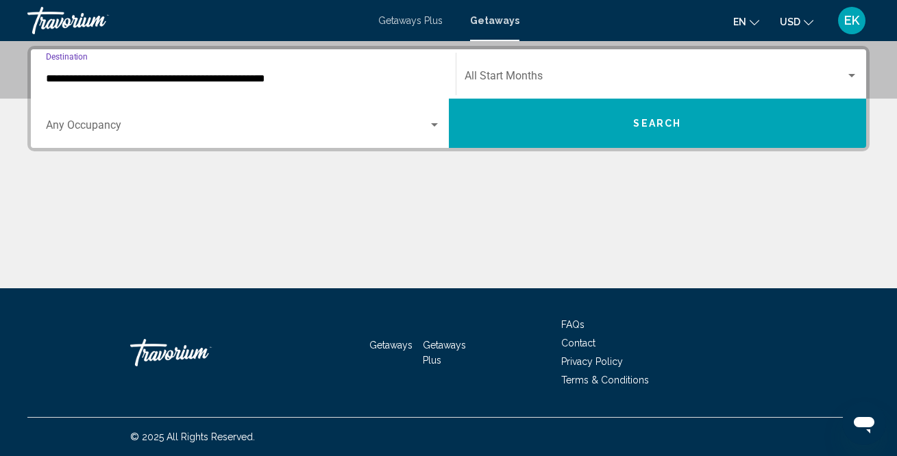
click at [209, 79] on input "**********" at bounding box center [243, 79] width 395 height 12
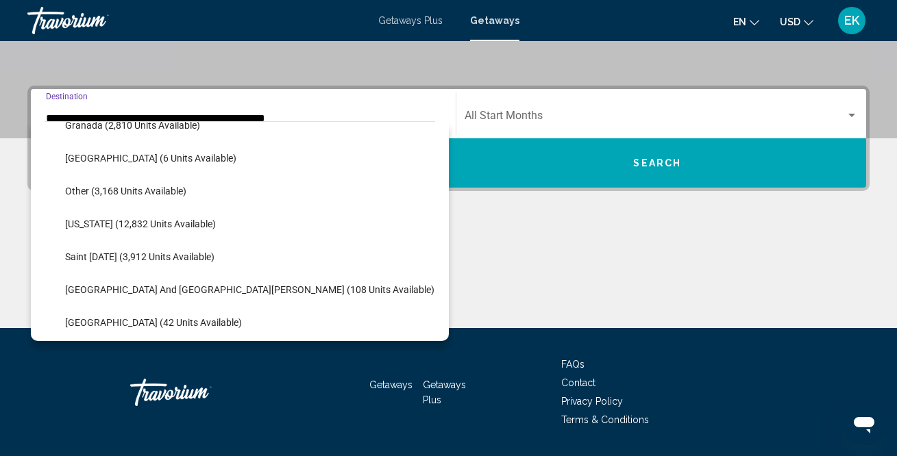
scroll to position [386, 0]
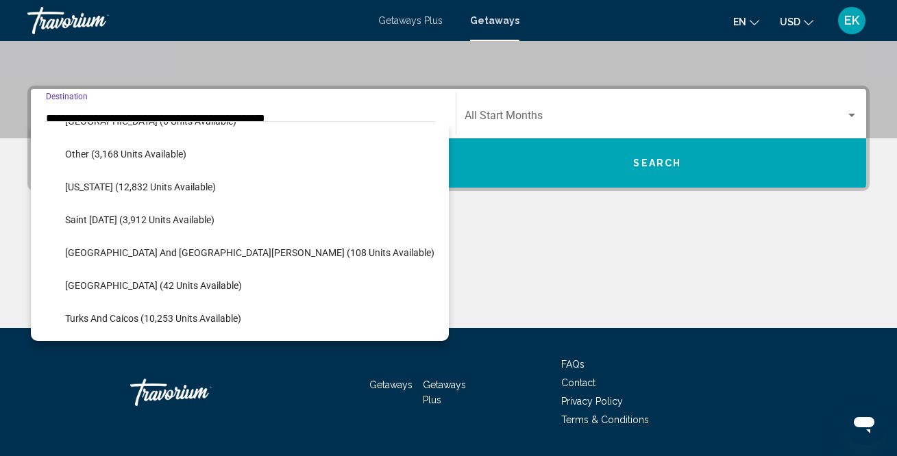
click at [157, 232] on button "Saint [DATE] (3,912 units available)" at bounding box center [139, 220] width 163 height 32
type input "**********"
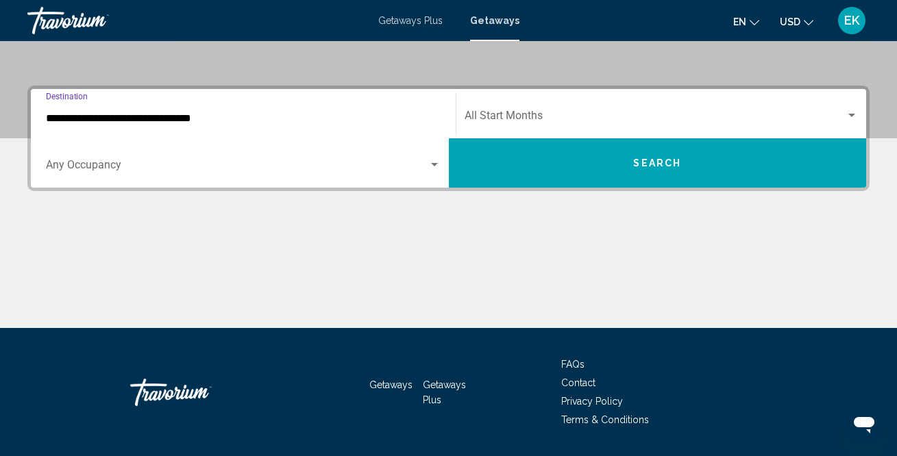
scroll to position [313, 0]
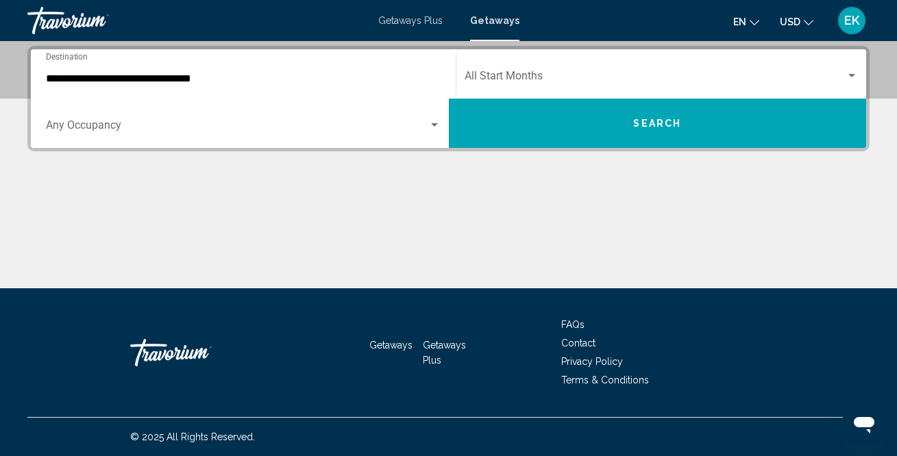
click at [631, 64] on div "Start Month All Start Months" at bounding box center [662, 74] width 394 height 43
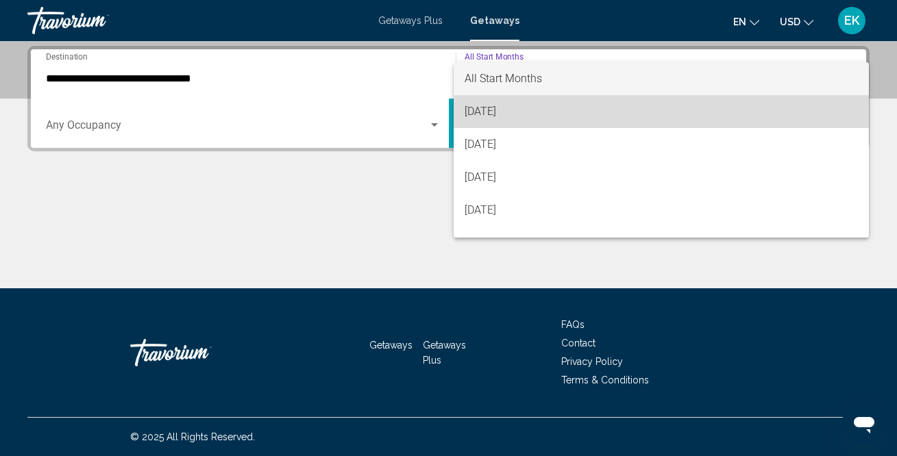
click at [532, 110] on span "[DATE]" at bounding box center [662, 111] width 394 height 33
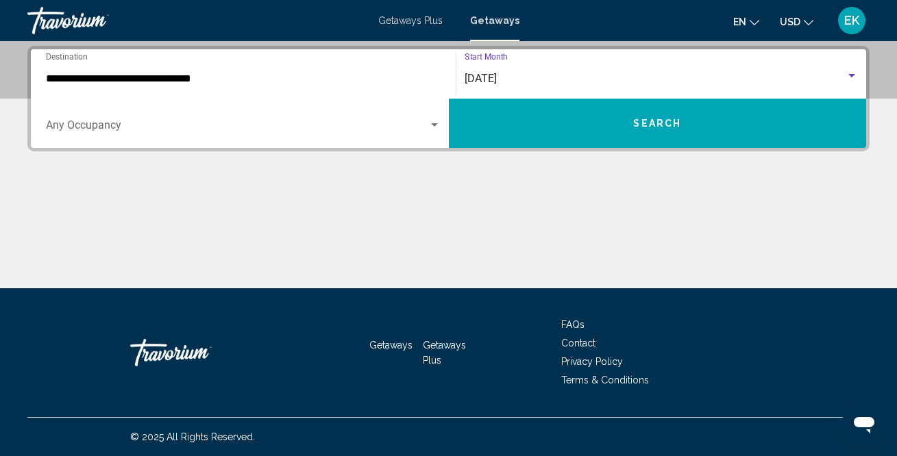
click at [573, 117] on button "Search" at bounding box center [658, 123] width 418 height 49
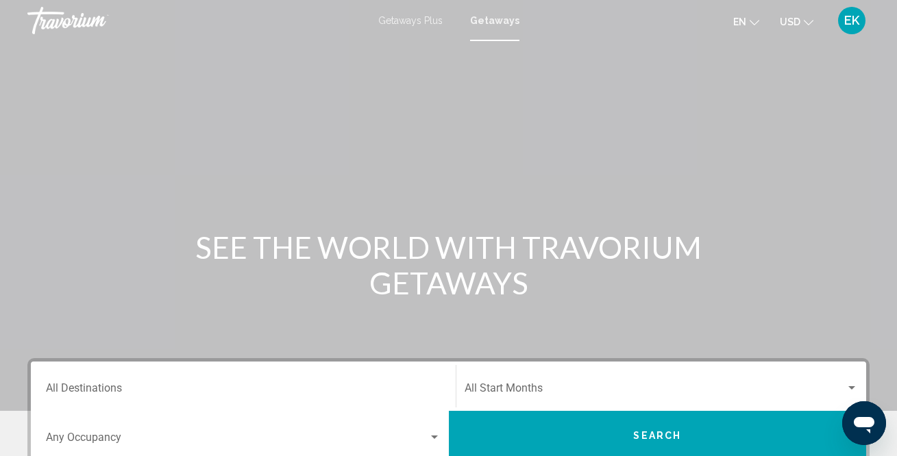
click at [116, 386] on input "Destination All Destinations" at bounding box center [243, 391] width 395 height 12
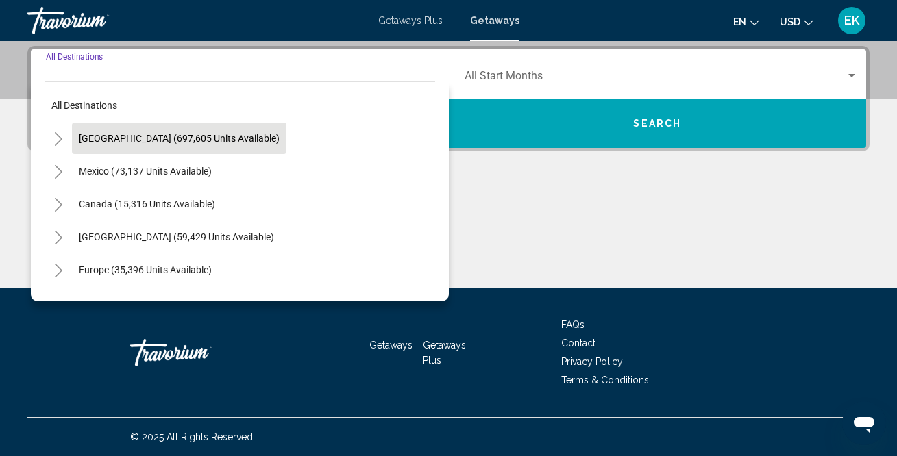
click at [177, 140] on span "[GEOGRAPHIC_DATA] (697,605 units available)" at bounding box center [179, 138] width 201 height 11
type input "**********"
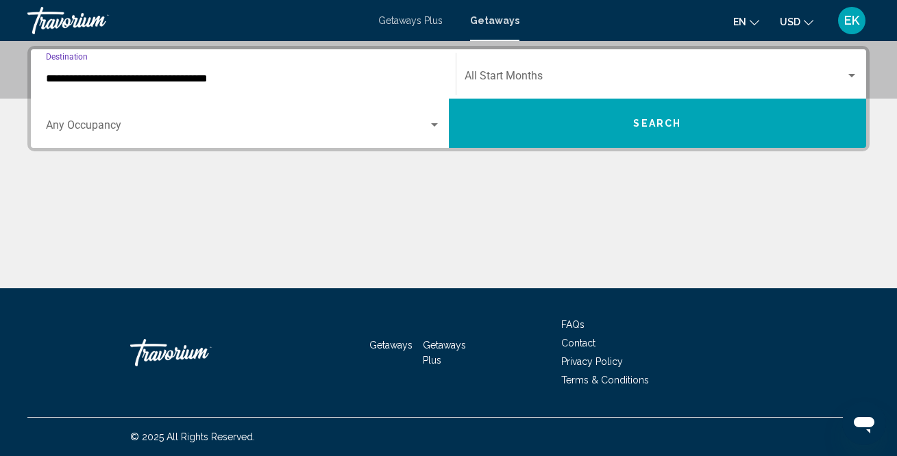
click at [131, 130] on span "Search widget" at bounding box center [237, 128] width 382 height 12
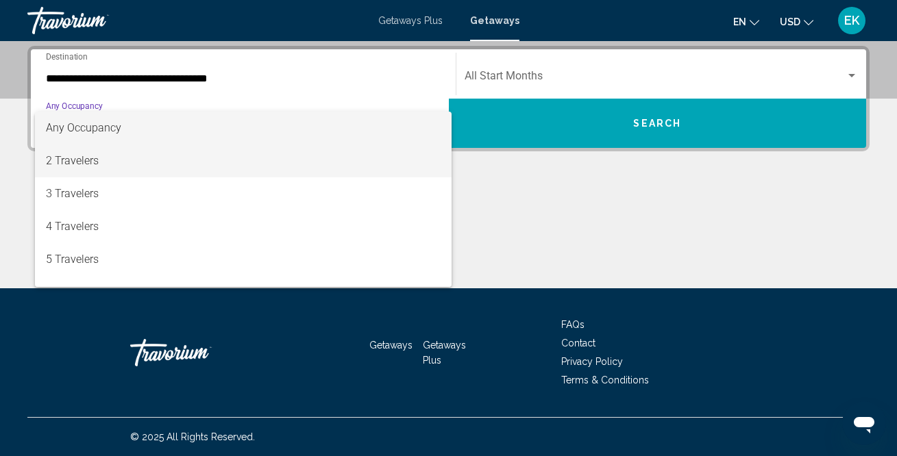
click at [106, 162] on span "2 Travelers" at bounding box center [243, 161] width 395 height 33
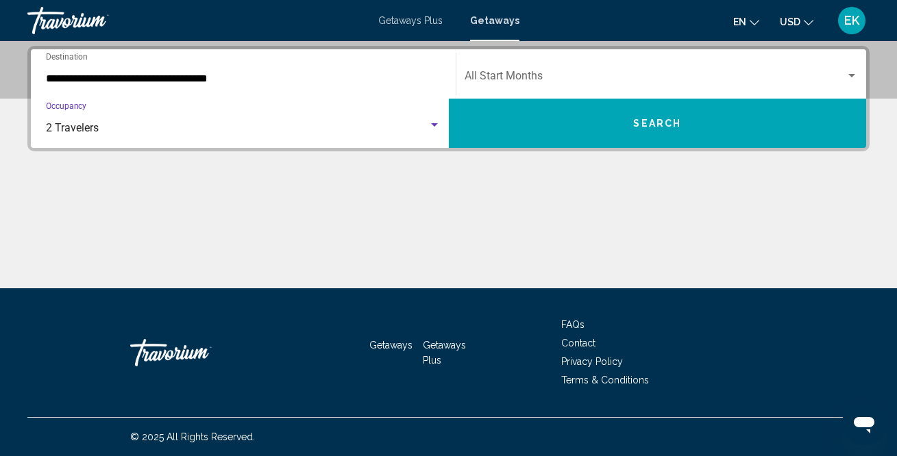
click at [846, 80] on div "Search widget" at bounding box center [852, 76] width 12 height 11
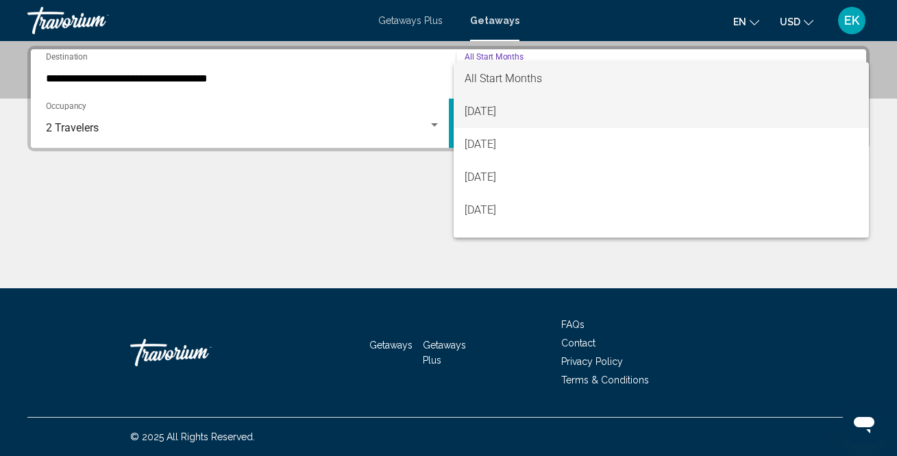
click at [591, 110] on span "[DATE]" at bounding box center [662, 111] width 394 height 33
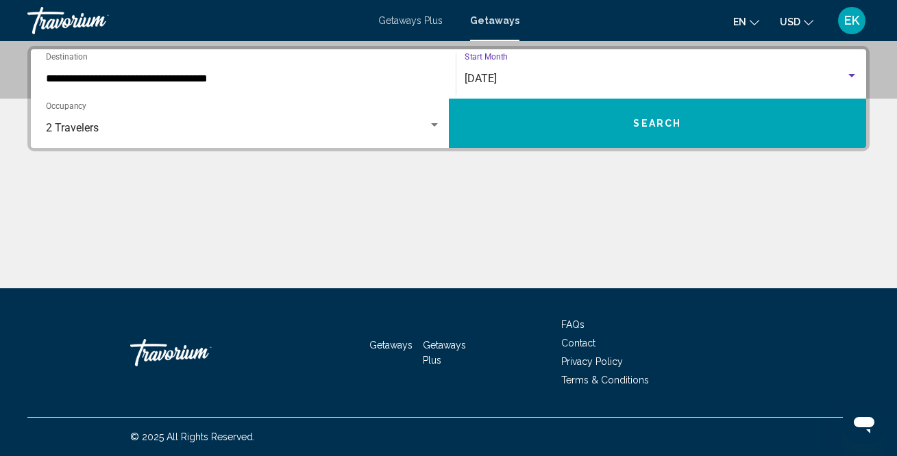
click at [599, 122] on button "Search" at bounding box center [658, 123] width 418 height 49
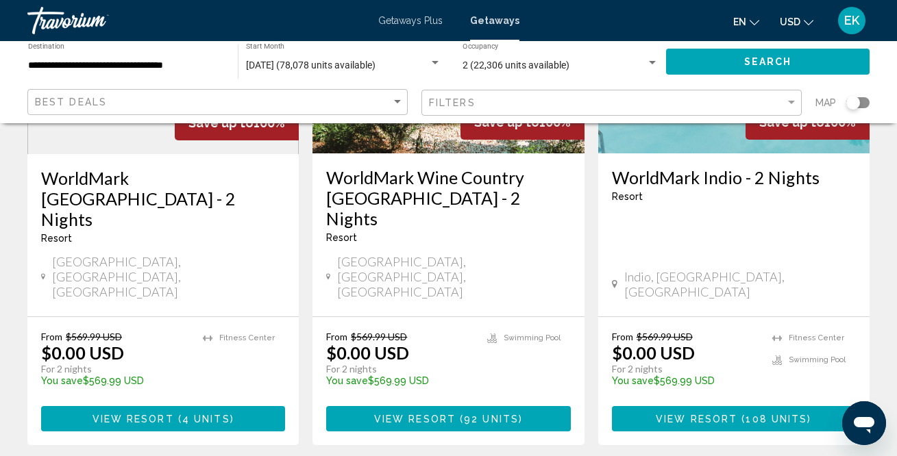
scroll to position [1868, 0]
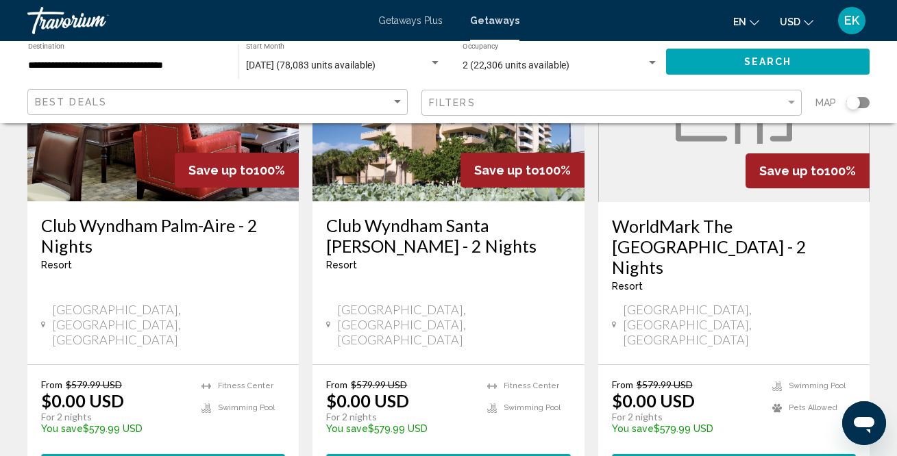
scroll to position [1835, 0]
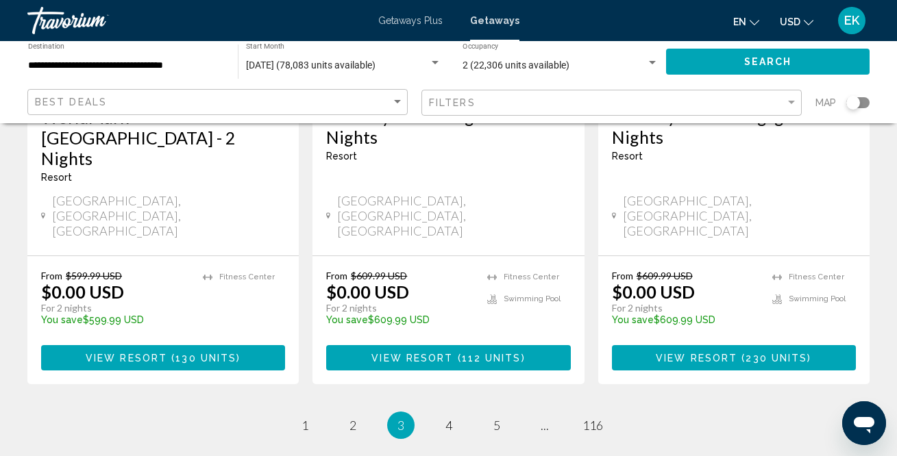
scroll to position [1901, 0]
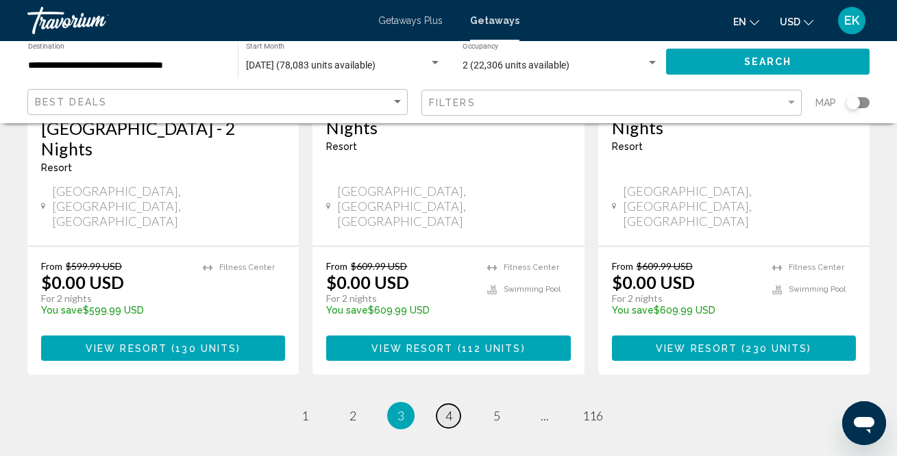
click at [445, 408] on span "4" at bounding box center [448, 415] width 7 height 15
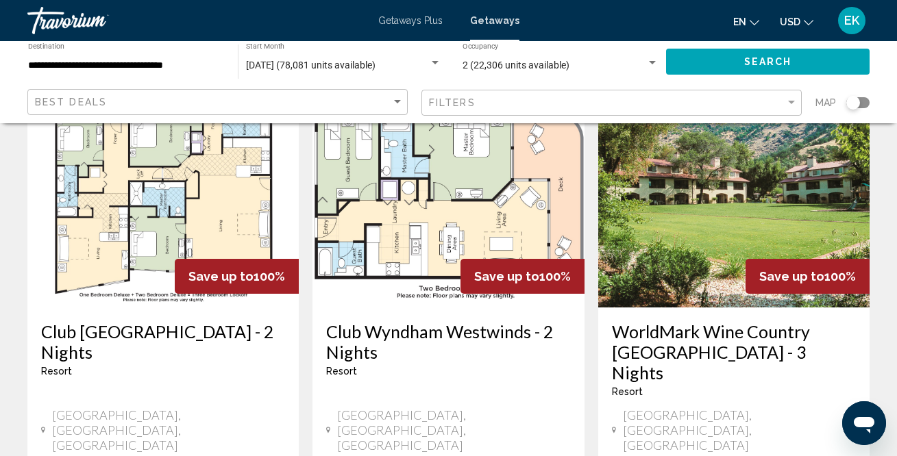
scroll to position [1682, 0]
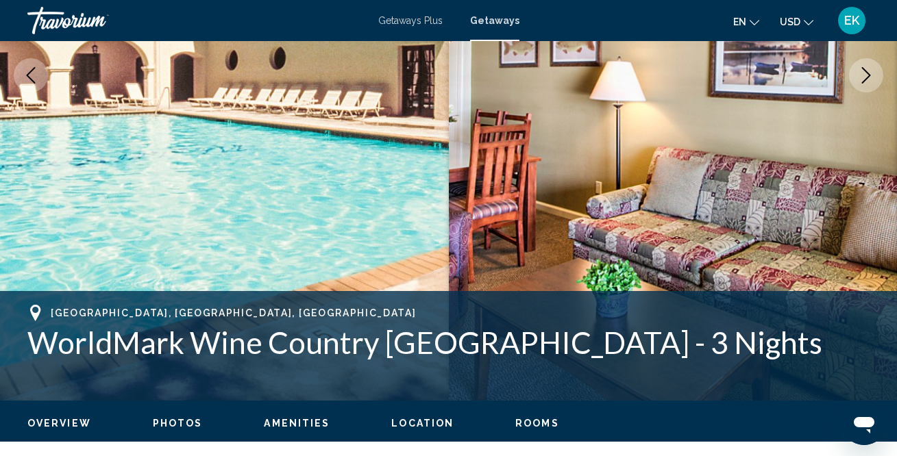
scroll to position [201, 0]
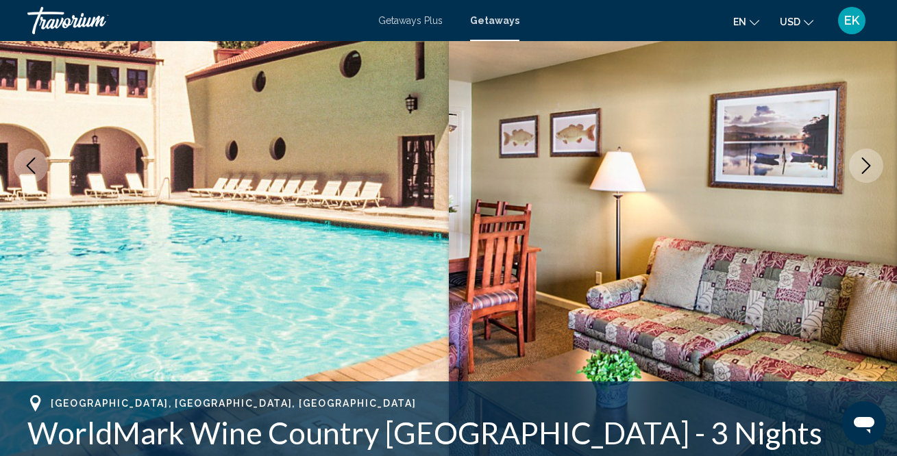
click at [855, 175] on button "Next image" at bounding box center [866, 166] width 34 height 34
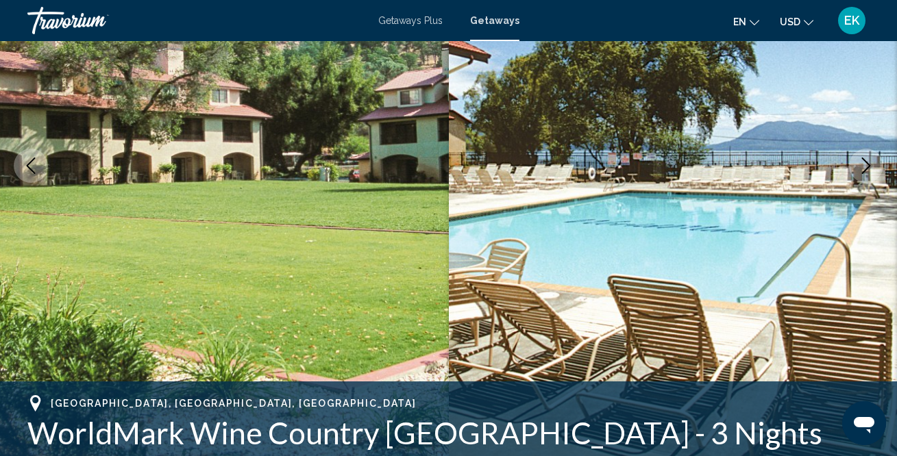
click at [855, 175] on button "Next image" at bounding box center [866, 166] width 34 height 34
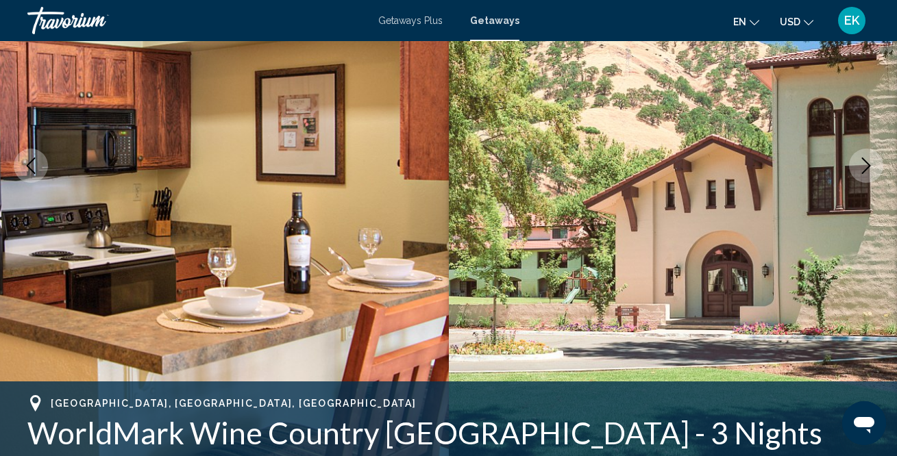
click at [855, 175] on button "Next image" at bounding box center [866, 166] width 34 height 34
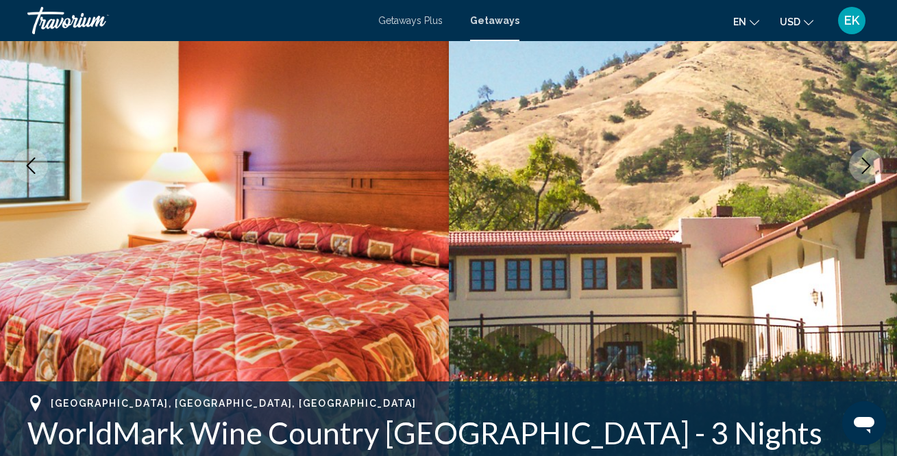
click at [855, 175] on button "Next image" at bounding box center [866, 166] width 34 height 34
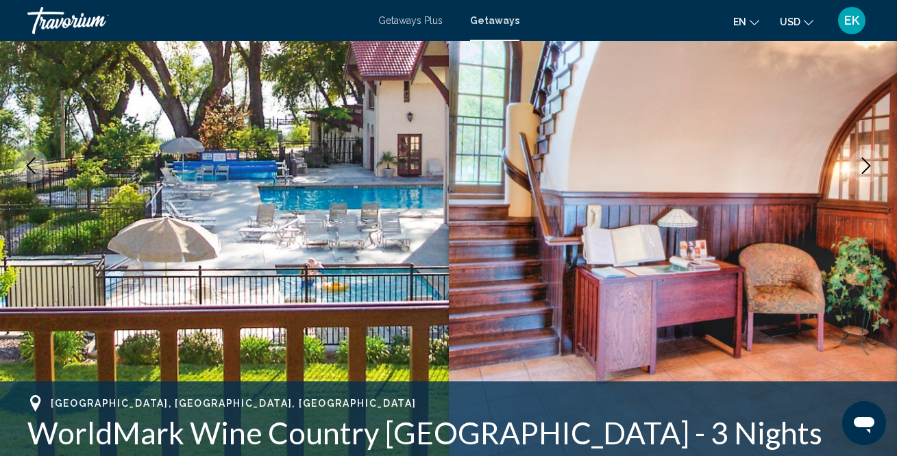
click at [855, 175] on button "Next image" at bounding box center [866, 166] width 34 height 34
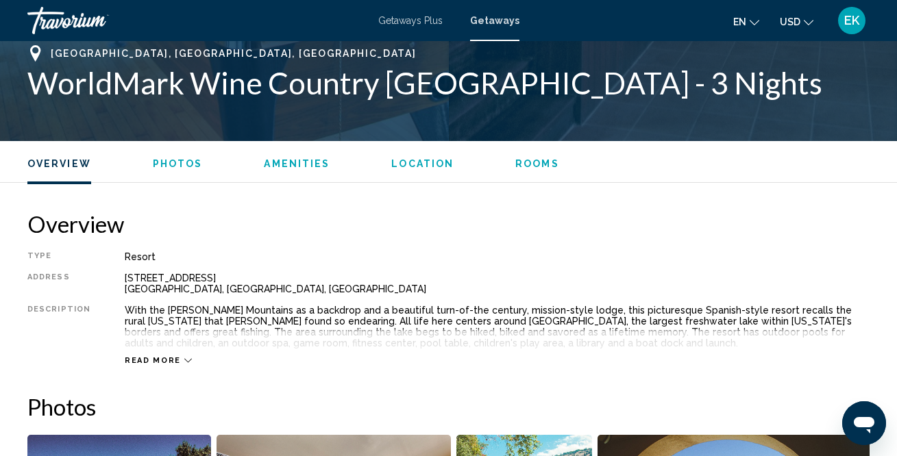
scroll to position [0, 0]
